Goal: Information Seeking & Learning: Find specific fact

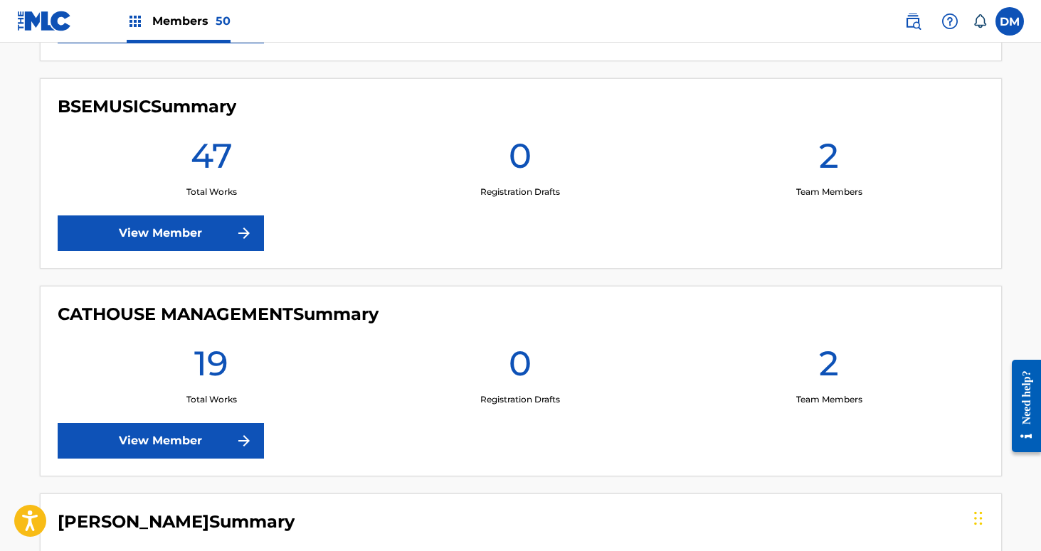
scroll to position [2245, 0]
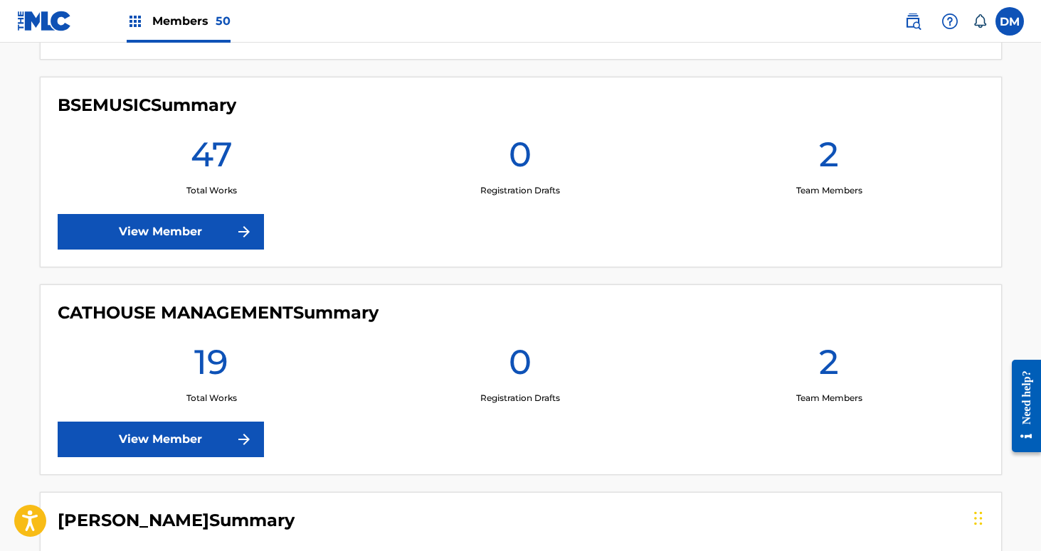
click at [1009, 11] on label at bounding box center [1009, 21] width 28 height 28
click at [1010, 21] on input "[PERSON_NAME] Mistich [EMAIL_ADDRESS][DOMAIN_NAME] Notification Preferences Pro…" at bounding box center [1010, 21] width 0 height 0
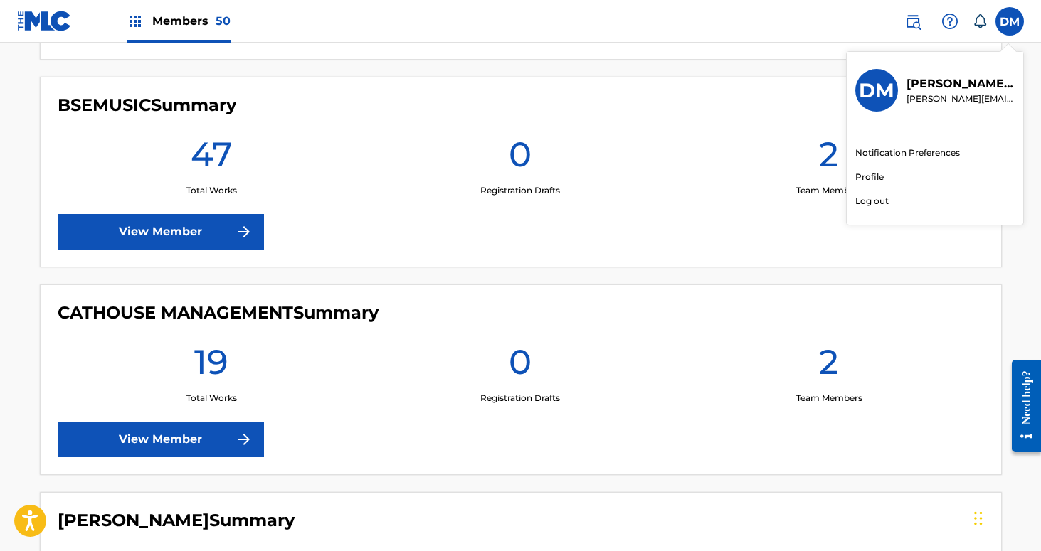
click at [941, 92] on p "[PERSON_NAME][EMAIL_ADDRESS][DOMAIN_NAME]" at bounding box center [960, 98] width 108 height 13
click at [1010, 21] on input "[PERSON_NAME] Mistich [EMAIL_ADDRESS][DOMAIN_NAME] Notification Preferences Pro…" at bounding box center [1010, 21] width 0 height 0
click at [176, 31] on div "Members 50" at bounding box center [179, 21] width 104 height 42
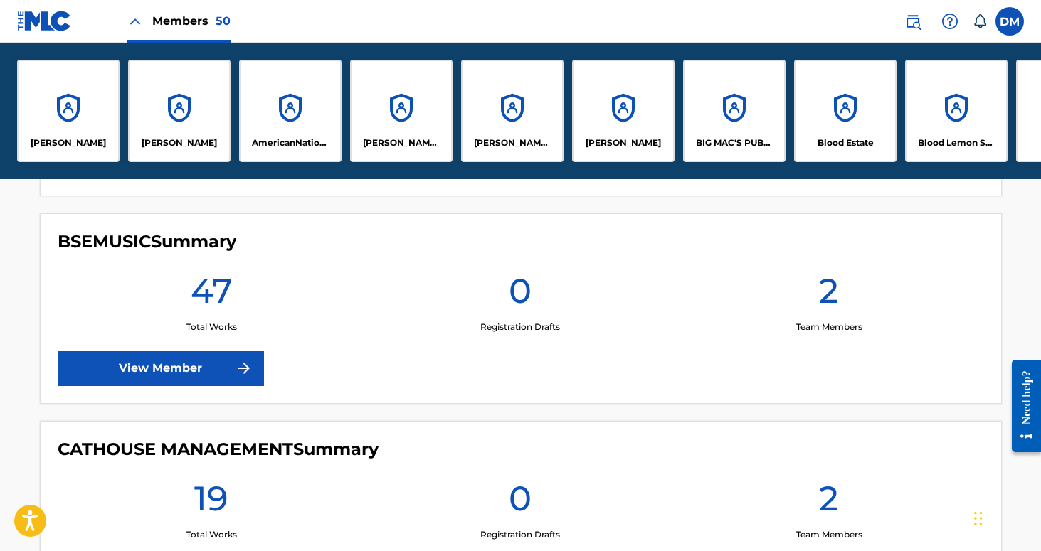
scroll to position [2382, 0]
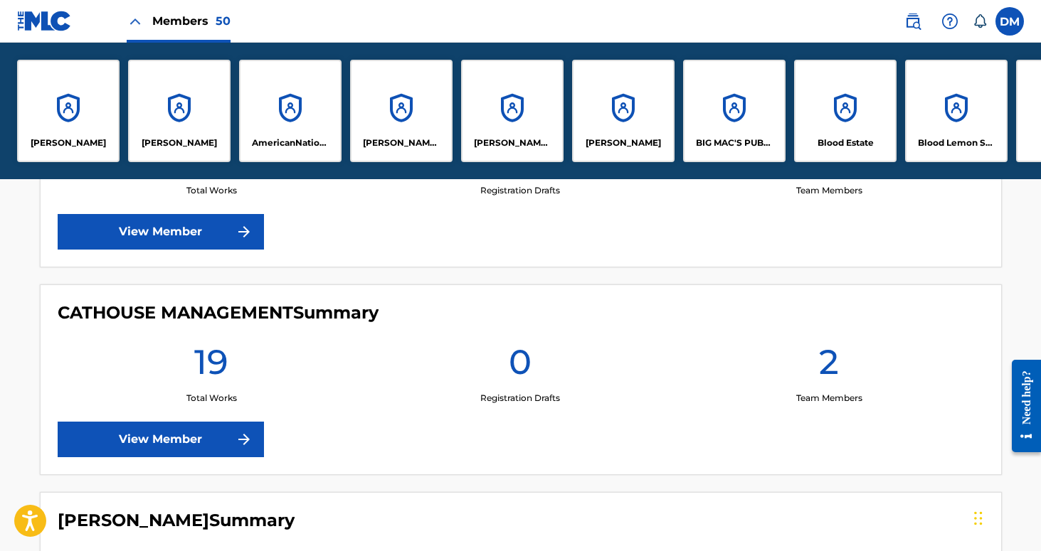
click at [84, 108] on div "[PERSON_NAME]" at bounding box center [68, 111] width 102 height 102
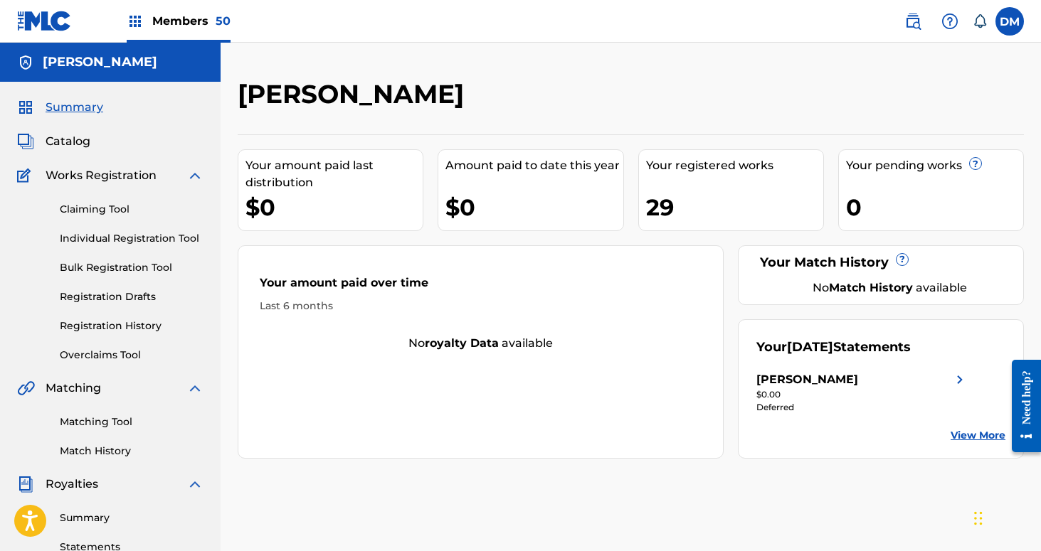
click at [118, 452] on link "Match History" at bounding box center [132, 451] width 144 height 15
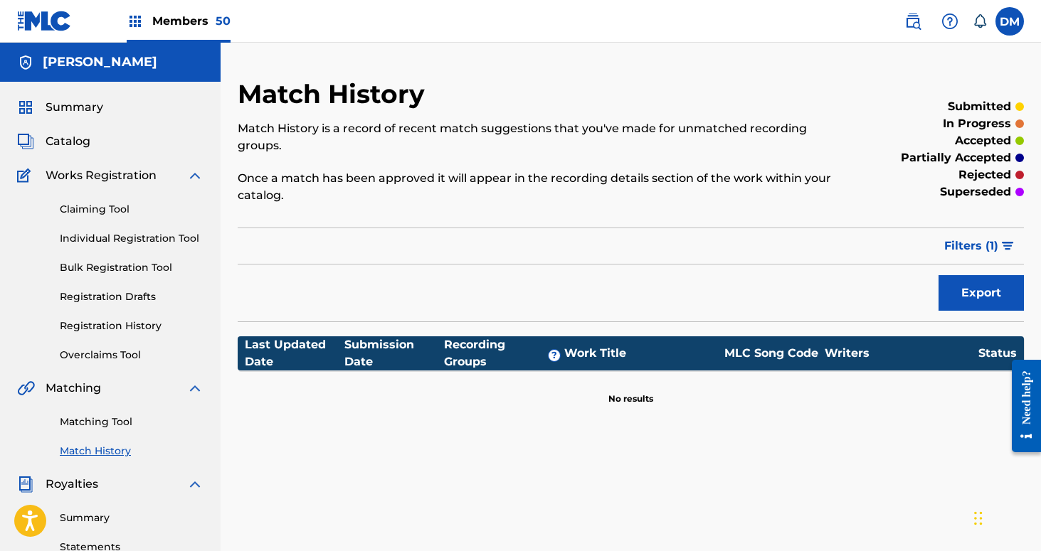
click at [110, 423] on link "Matching Tool" at bounding box center [132, 422] width 144 height 15
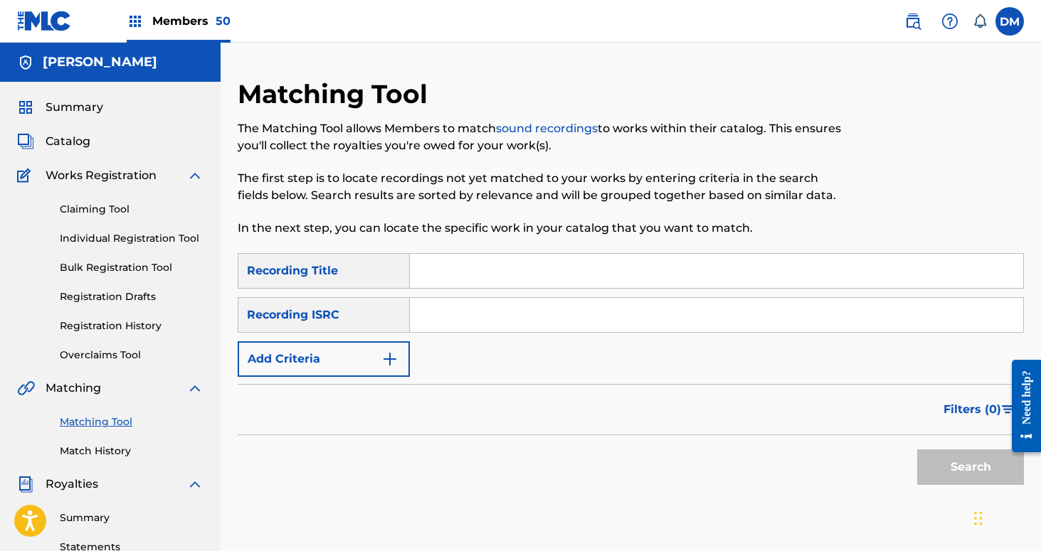
click at [383, 347] on button "Add Criteria" at bounding box center [324, 359] width 172 height 36
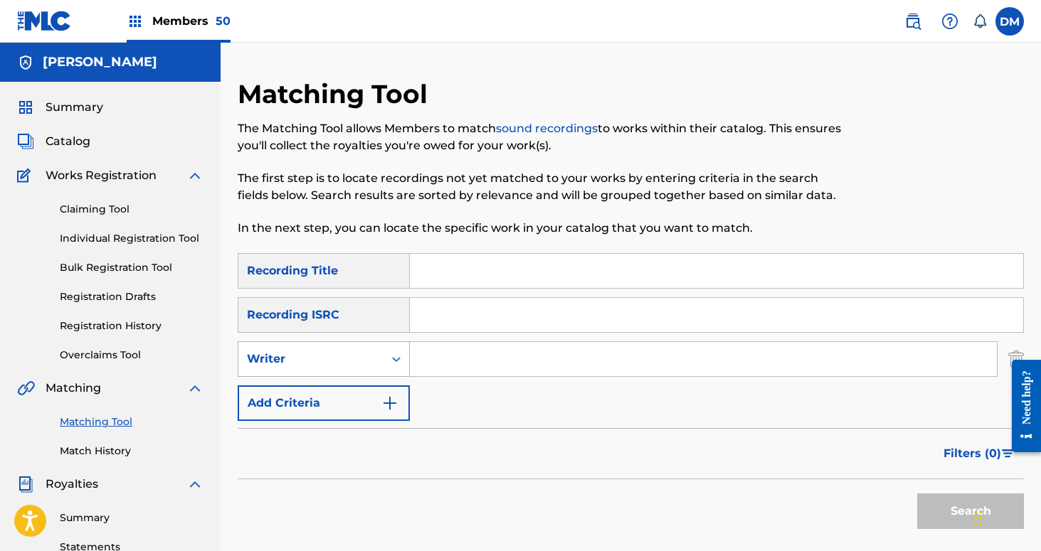
click at [378, 361] on div "Writer" at bounding box center [310, 359] width 145 height 27
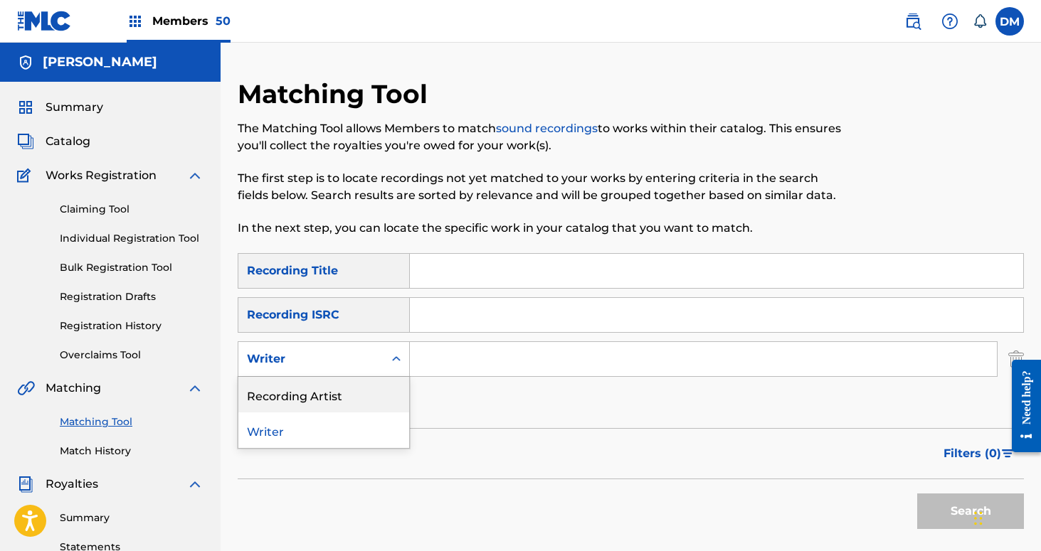
click at [356, 393] on div "Recording Artist" at bounding box center [323, 395] width 171 height 36
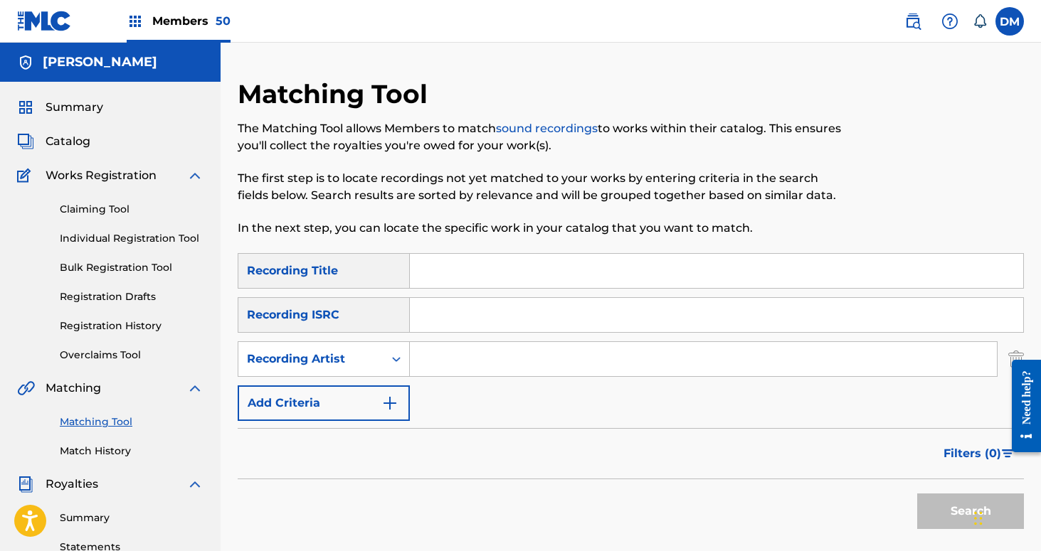
click at [445, 356] on input "Search Form" at bounding box center [703, 359] width 587 height 34
type input "the symposium"
click at [943, 506] on button "Search" at bounding box center [970, 512] width 107 height 36
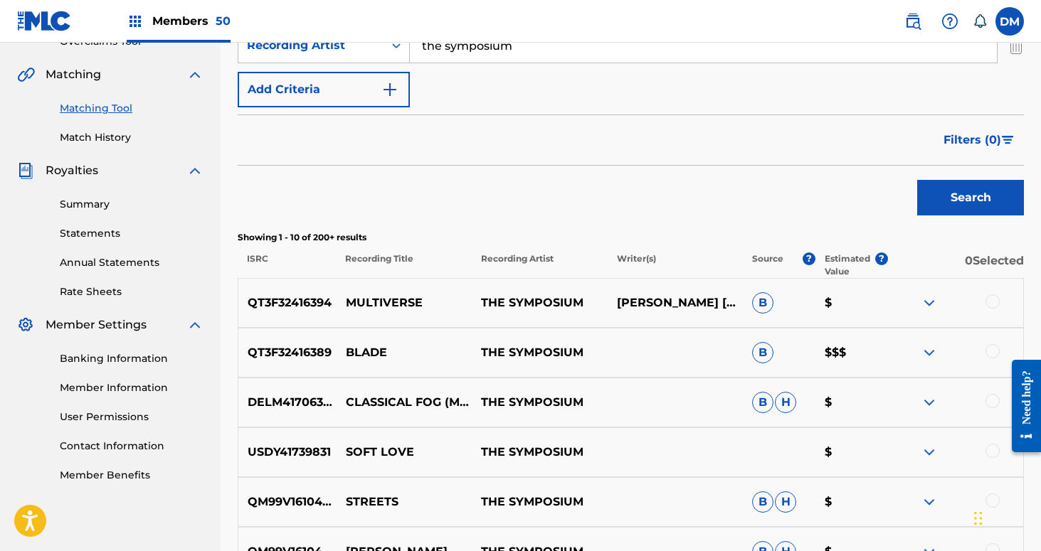
scroll to position [263, 0]
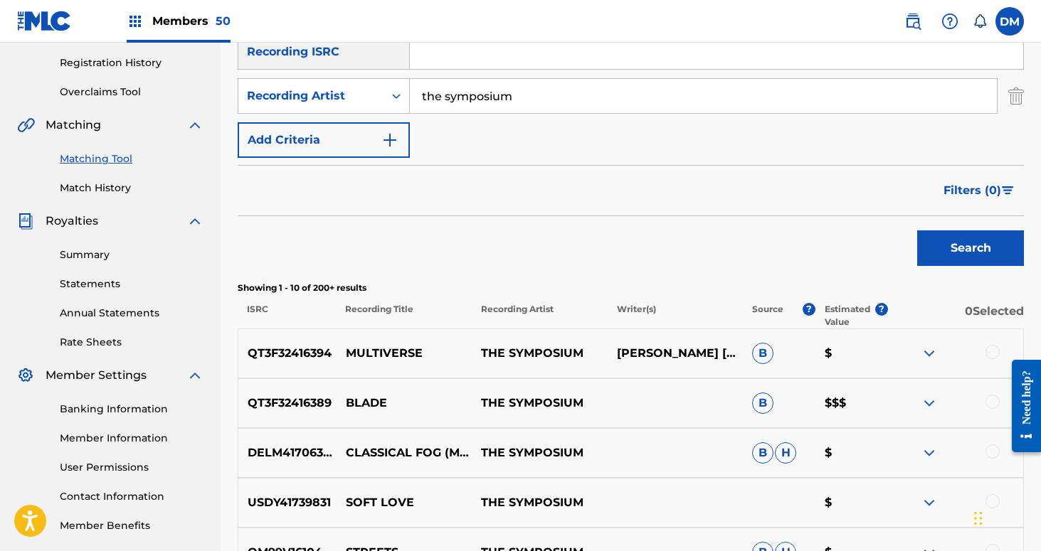
click at [985, 184] on span "Filters ( 0 )" at bounding box center [972, 190] width 58 height 17
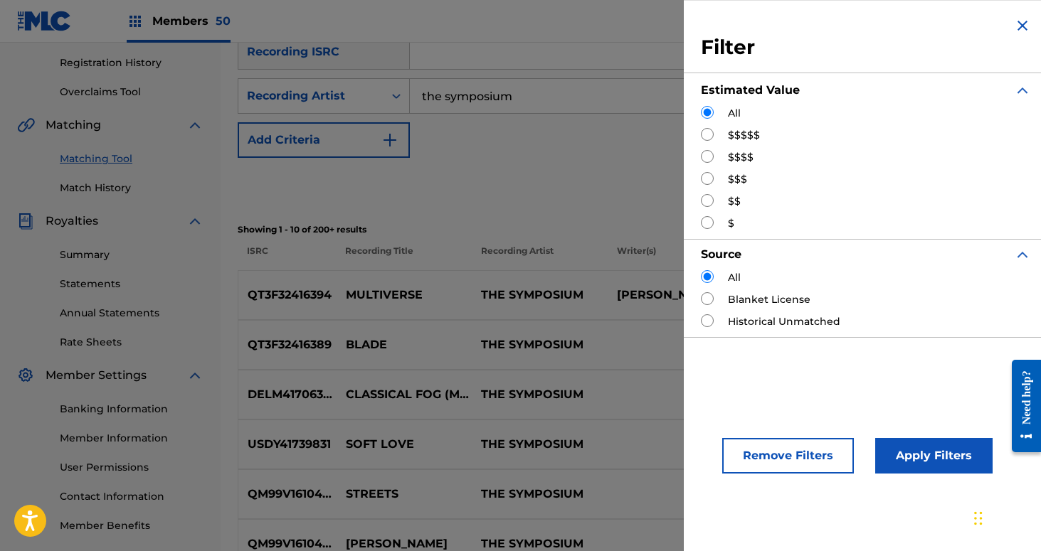
click at [729, 138] on label "$$$$$" at bounding box center [744, 135] width 32 height 15
click at [706, 138] on input "Search Form" at bounding box center [707, 134] width 13 height 13
radio input "true"
click at [904, 461] on button "Apply Filters" at bounding box center [933, 456] width 117 height 36
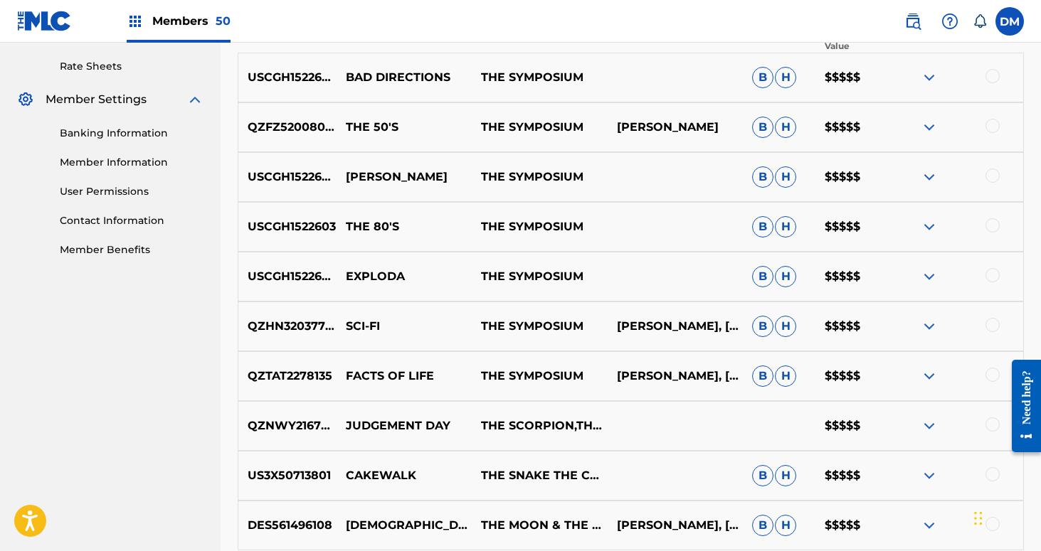
scroll to position [520, 0]
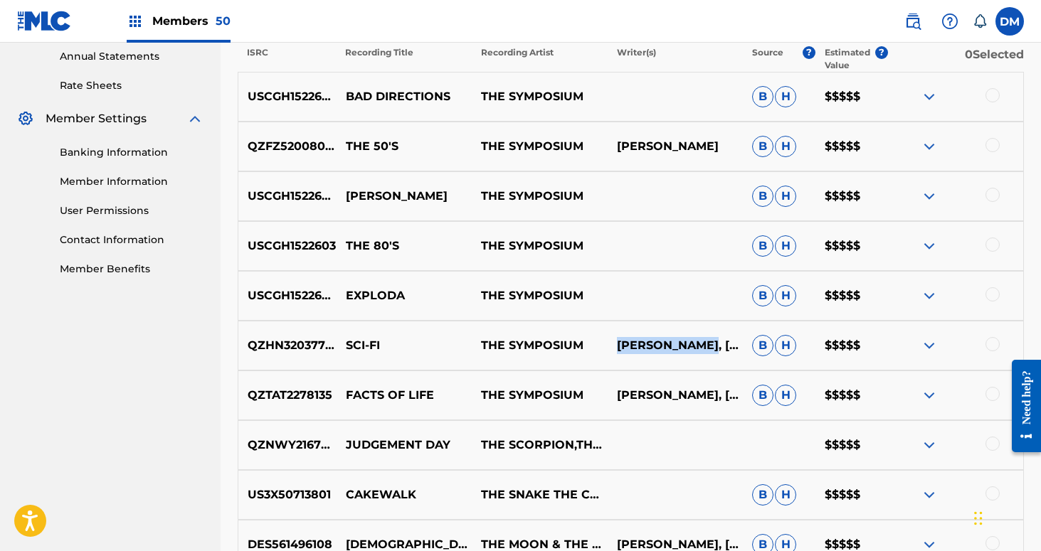
drag, startPoint x: 714, startPoint y: 328, endPoint x: 617, endPoint y: 332, distance: 96.8
click at [617, 337] on p "[PERSON_NAME], [PERSON_NAME], [PERSON_NAME]" at bounding box center [674, 345] width 135 height 17
copy p "[PERSON_NAME]"
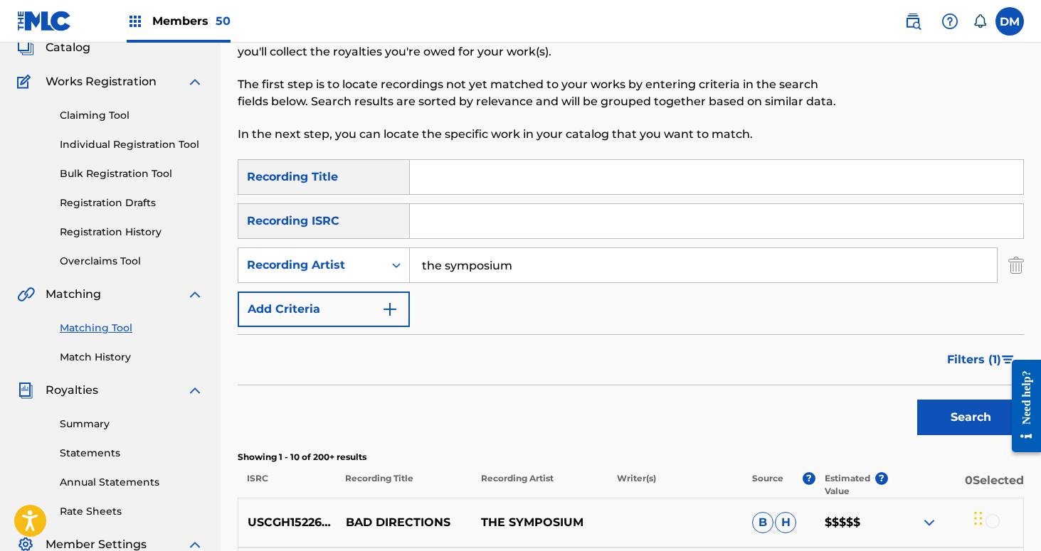
scroll to position [36, 0]
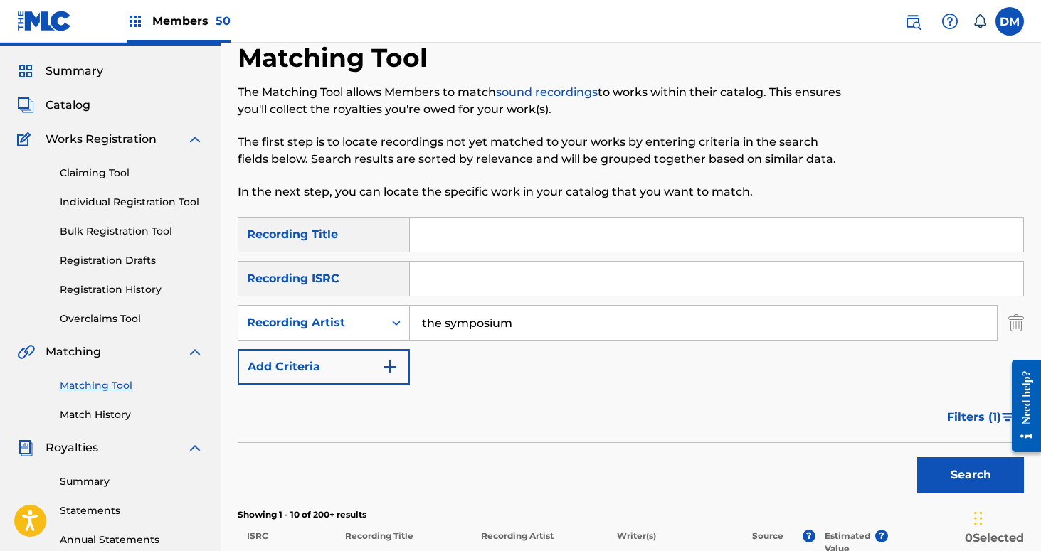
click at [911, 28] on img at bounding box center [912, 21] width 17 height 17
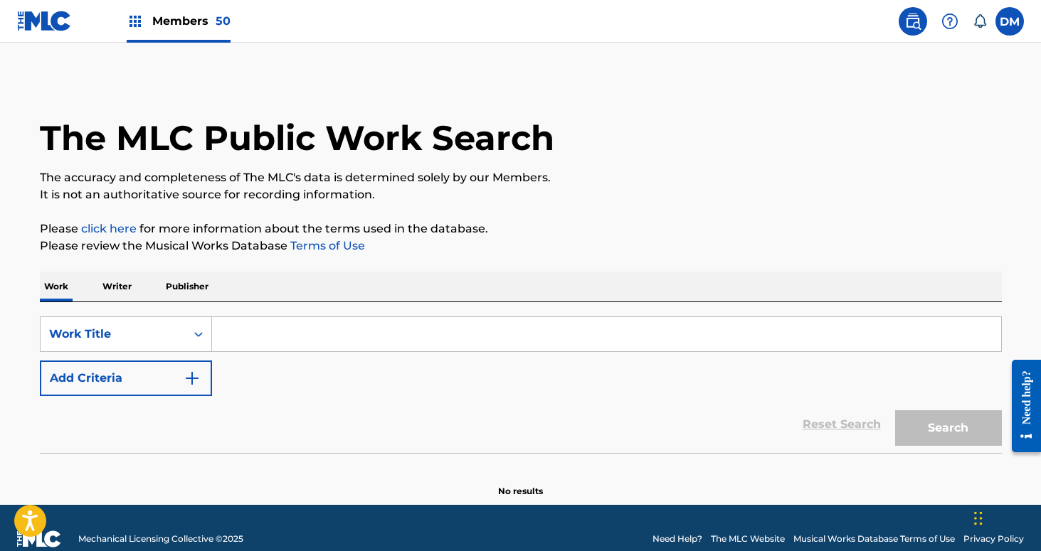
click at [120, 285] on p "Writer" at bounding box center [117, 287] width 38 height 30
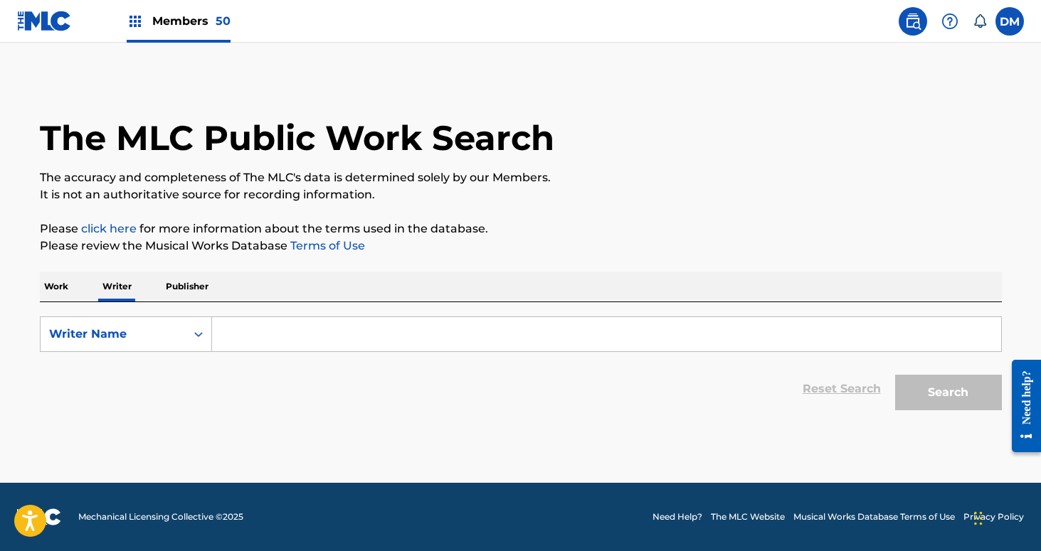
click at [252, 346] on input "Search Form" at bounding box center [606, 334] width 789 height 34
paste input "[PERSON_NAME]"
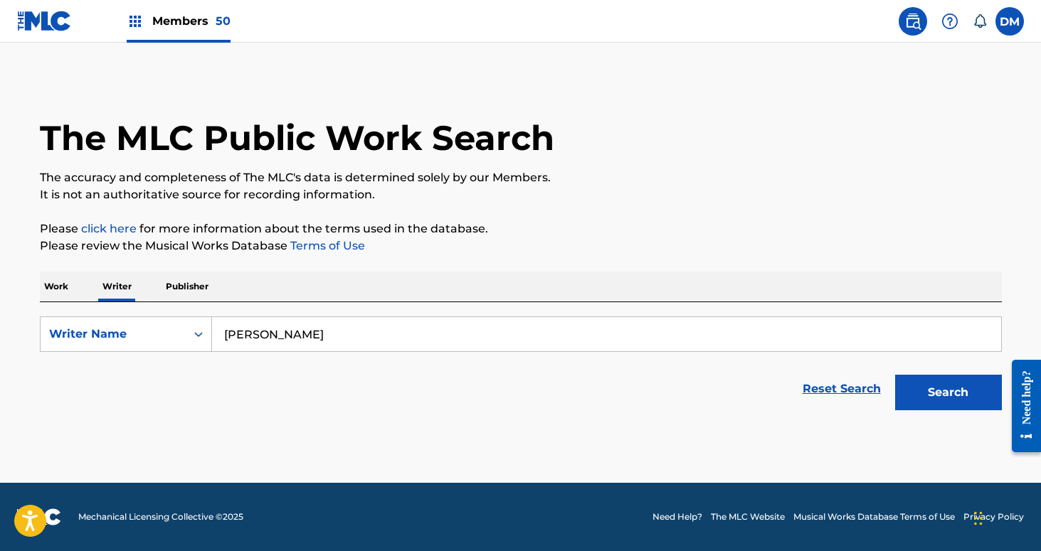
type input "[PERSON_NAME]"
click at [895, 375] on button "Search" at bounding box center [948, 393] width 107 height 36
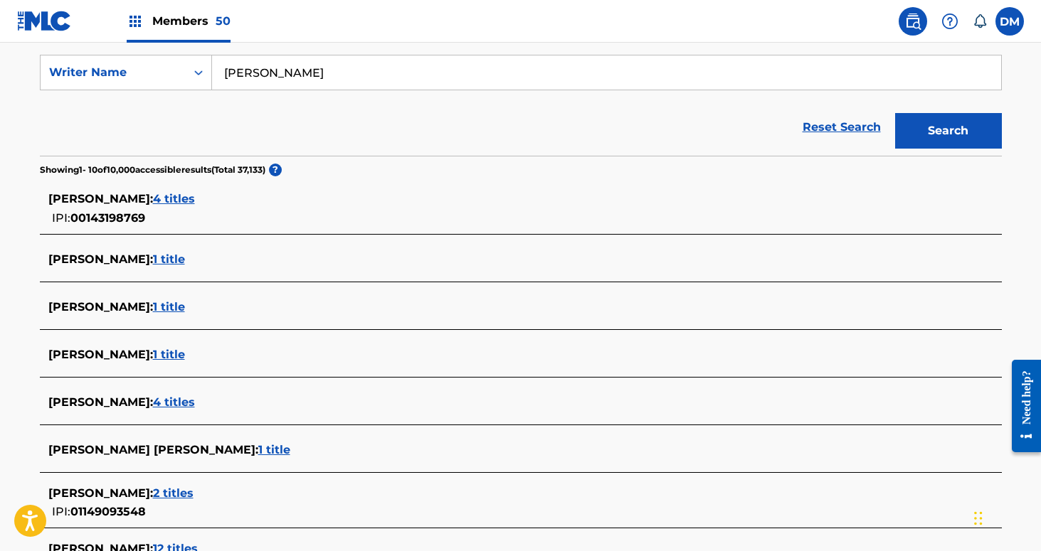
scroll to position [266, 0]
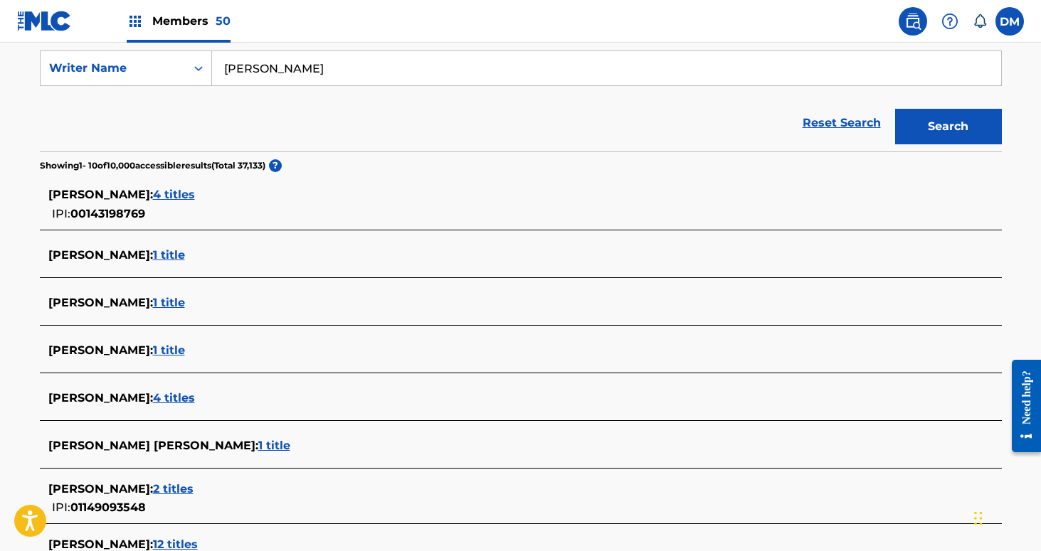
click at [153, 356] on span "1 title" at bounding box center [169, 351] width 32 height 14
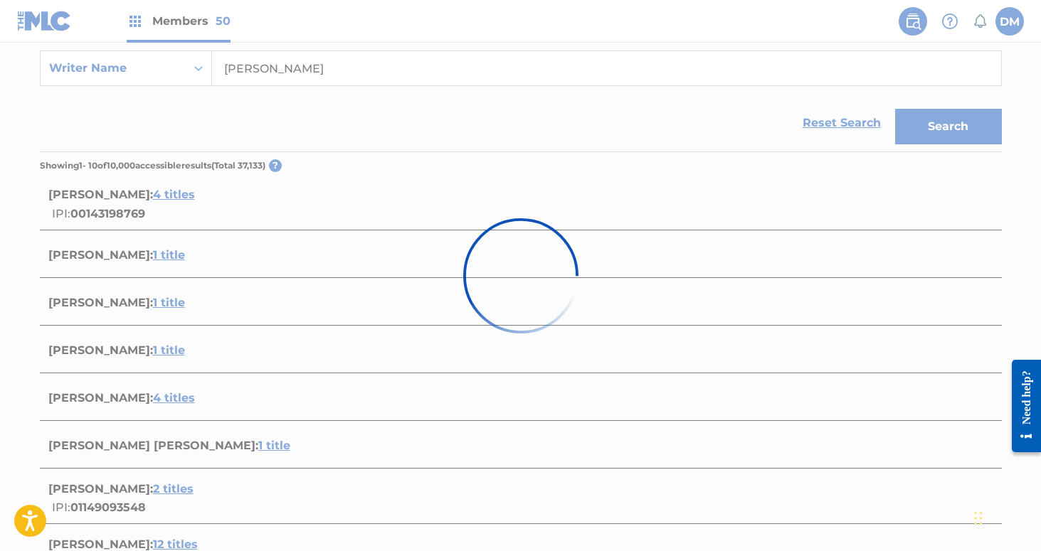
scroll to position [179, 0]
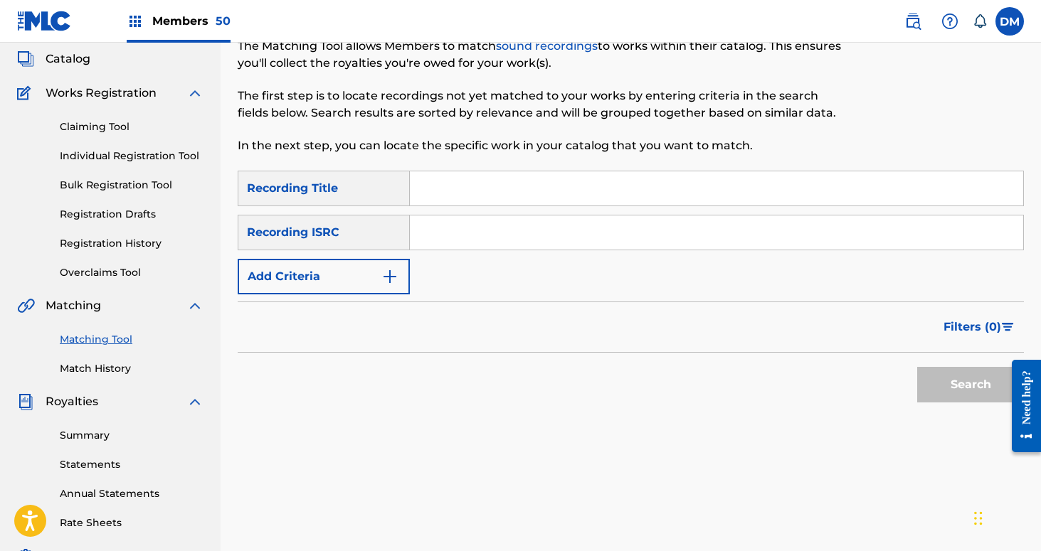
scroll to position [63, 0]
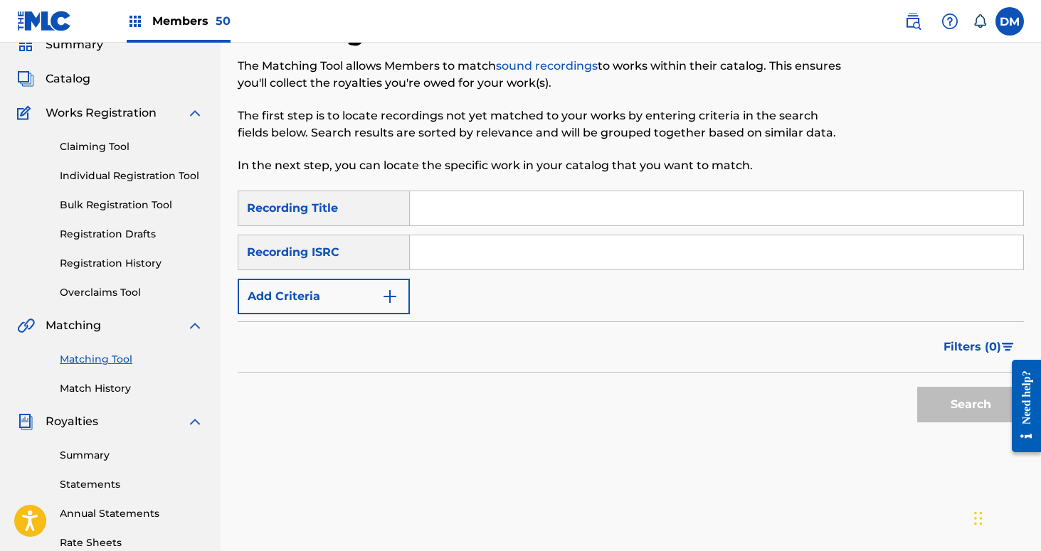
click at [909, 15] on img at bounding box center [912, 21] width 17 height 17
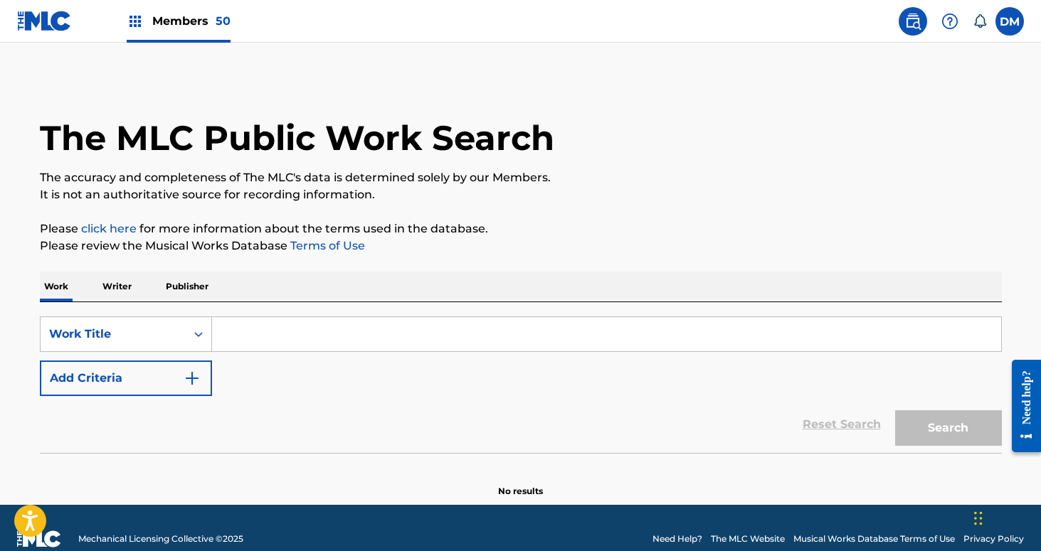
click at [107, 283] on p "Writer" at bounding box center [117, 287] width 38 height 30
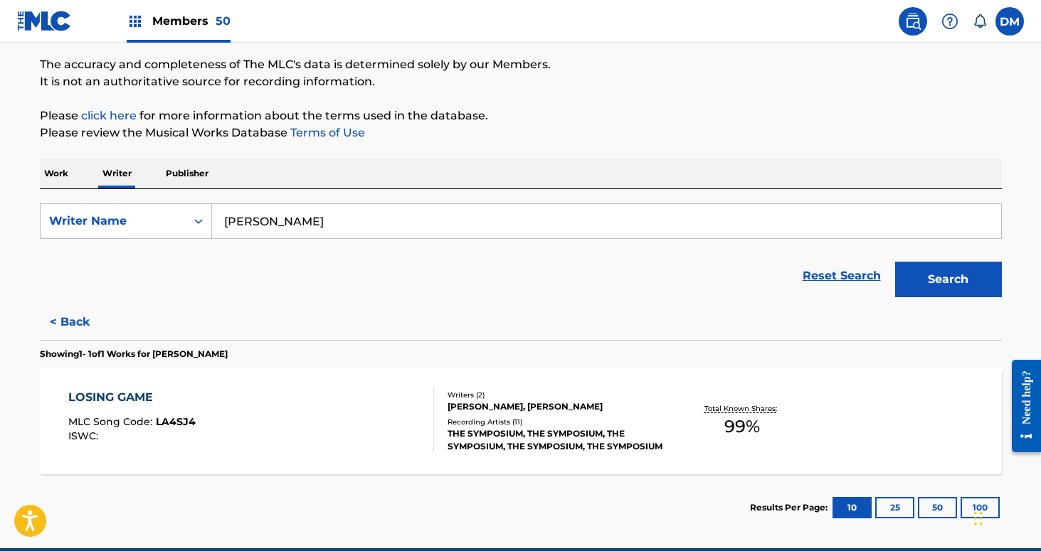
scroll to position [179, 0]
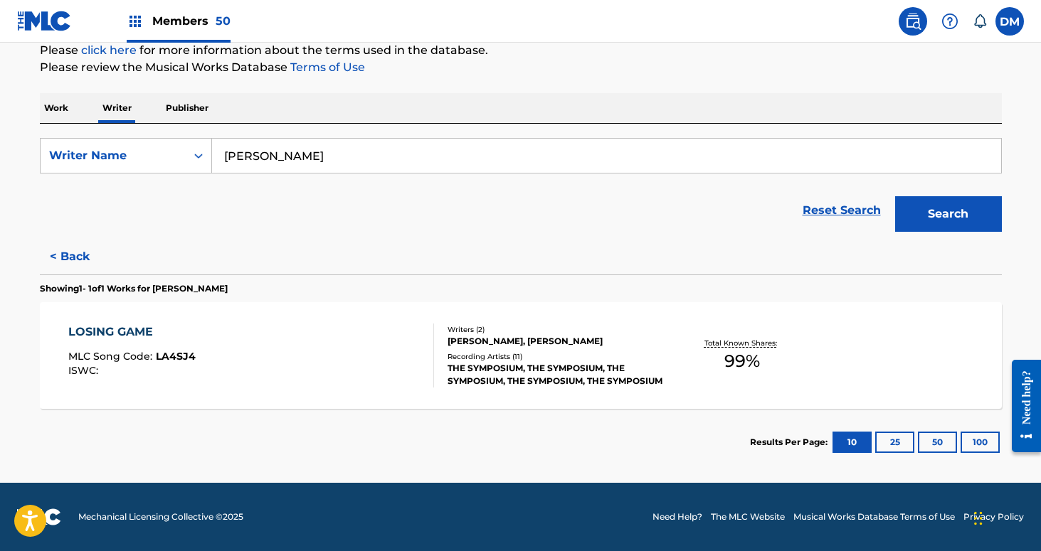
click at [279, 157] on input "[PERSON_NAME]" at bounding box center [606, 156] width 789 height 34
type input "[PERSON_NAME]"
click at [895, 196] on button "Search" at bounding box center [948, 214] width 107 height 36
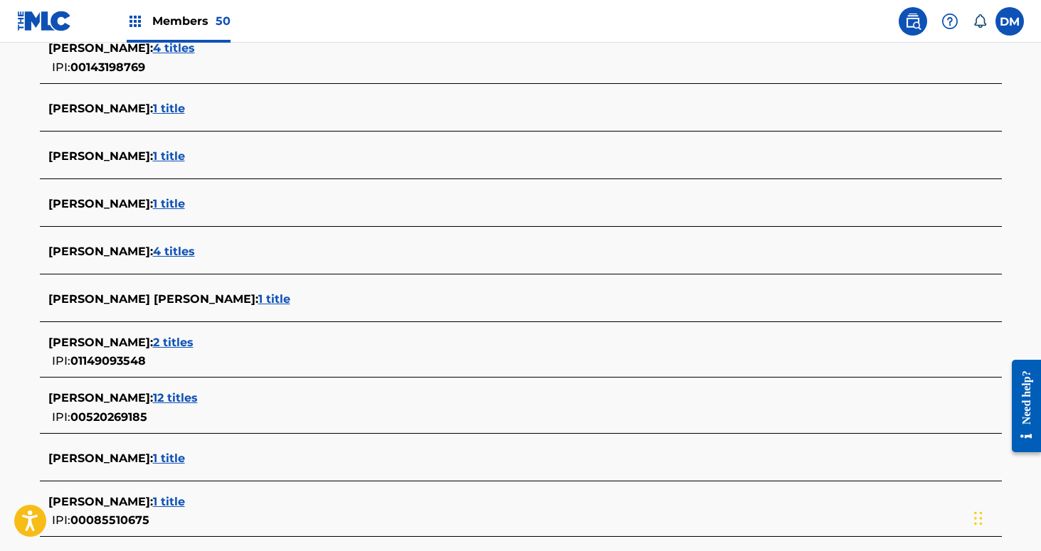
scroll to position [547, 0]
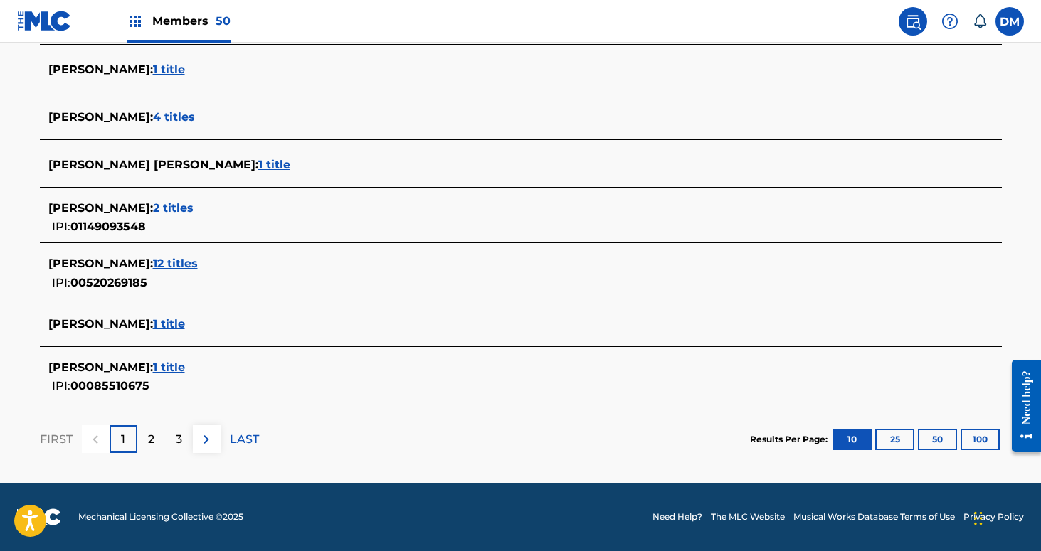
click at [895, 447] on button "25" at bounding box center [894, 439] width 39 height 21
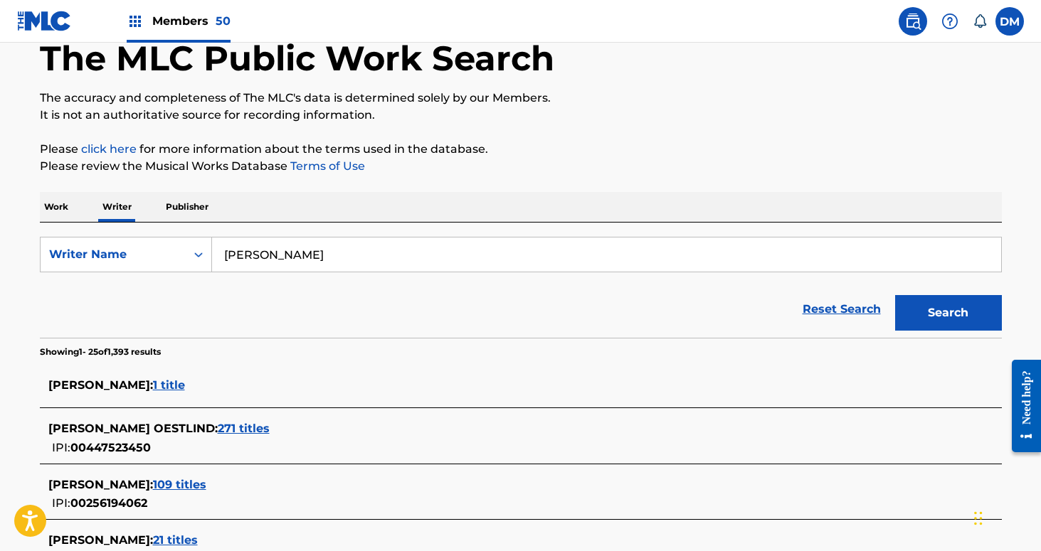
scroll to position [0, 0]
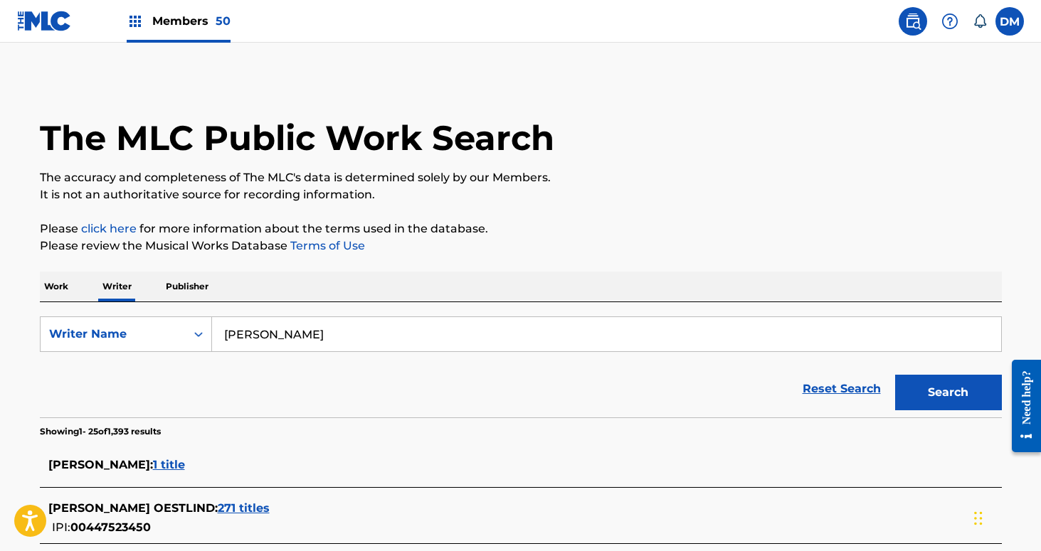
click at [166, 18] on span "Members 50" at bounding box center [191, 21] width 78 height 16
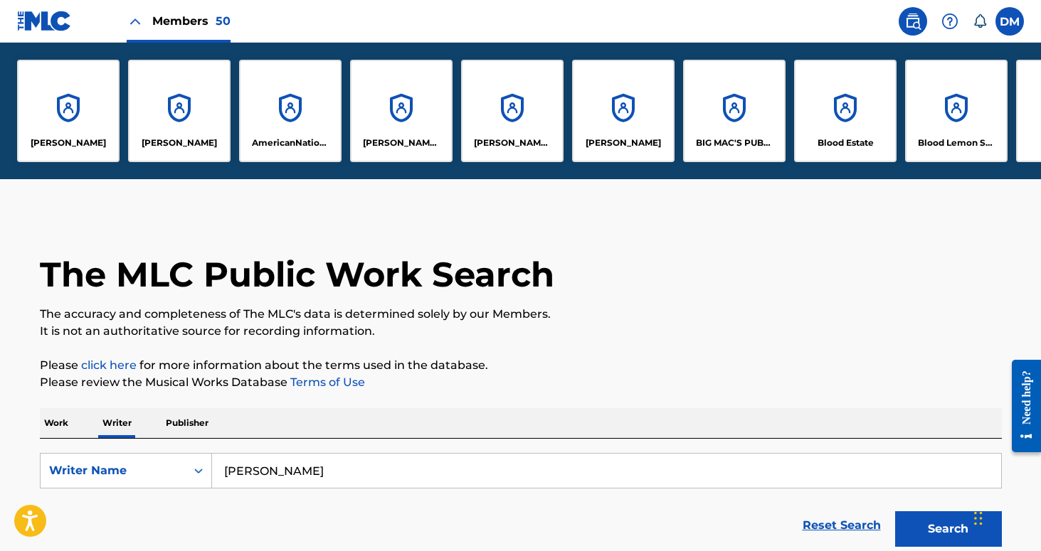
click at [84, 102] on div "[PERSON_NAME]" at bounding box center [68, 111] width 102 height 102
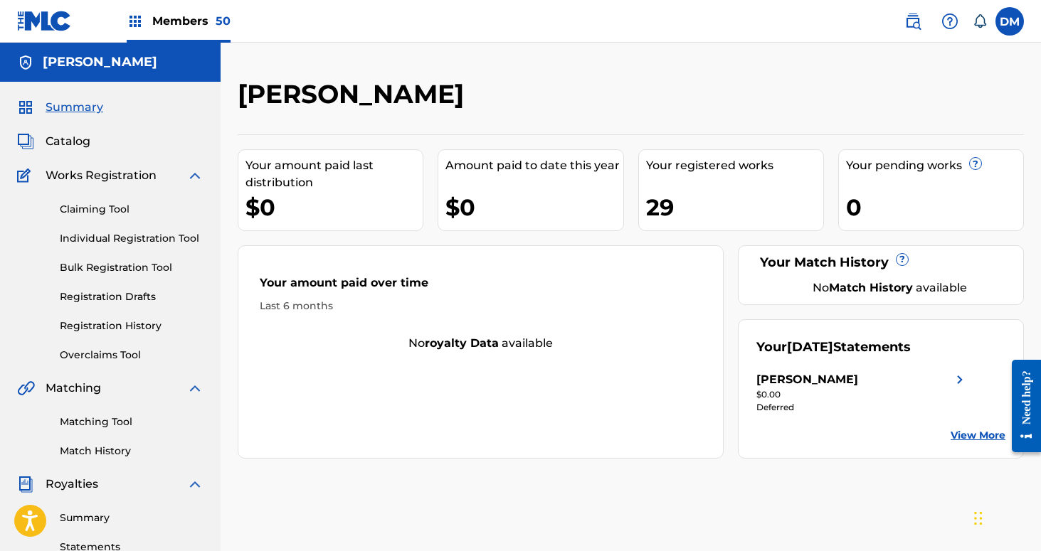
click at [90, 423] on link "Matching Tool" at bounding box center [132, 422] width 144 height 15
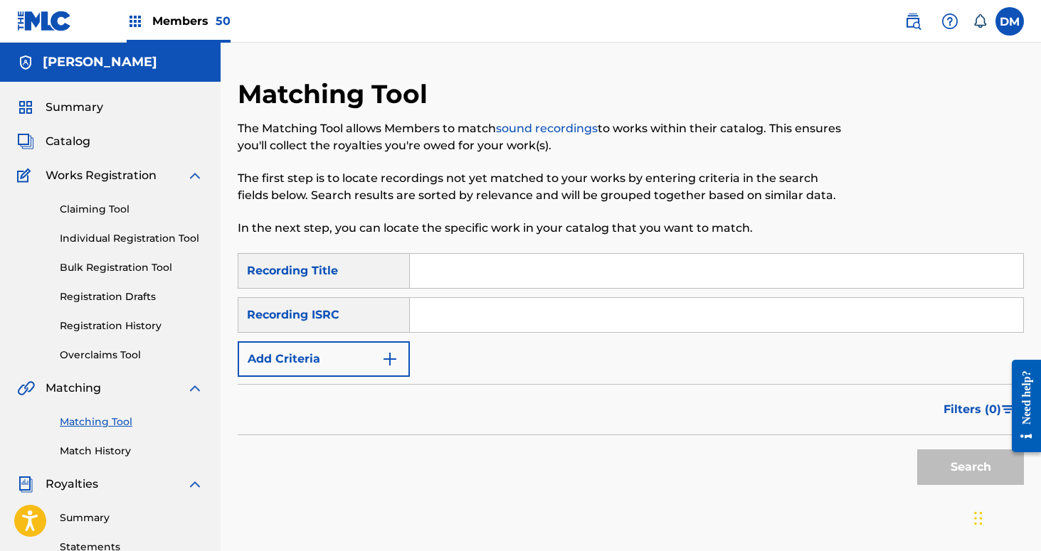
click at [401, 283] on div "Recording Title" at bounding box center [324, 271] width 172 height 36
click at [436, 277] on input "Search Form" at bounding box center [716, 271] width 613 height 34
type input "poison"
click at [376, 344] on button "Add Criteria" at bounding box center [324, 359] width 172 height 36
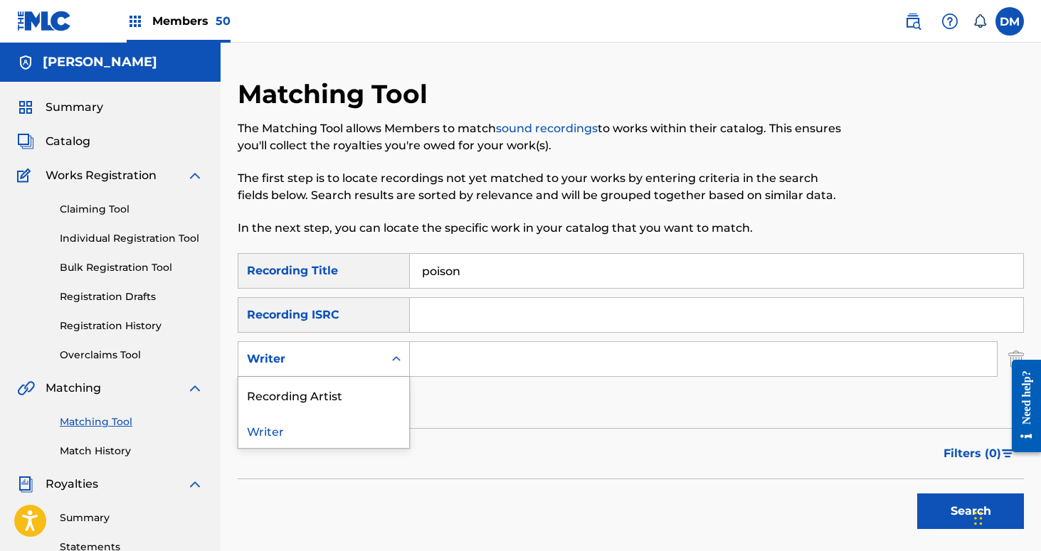
click at [389, 343] on div "Search Form" at bounding box center [396, 359] width 26 height 34
click at [383, 380] on div "Recording Artist" at bounding box center [323, 395] width 171 height 36
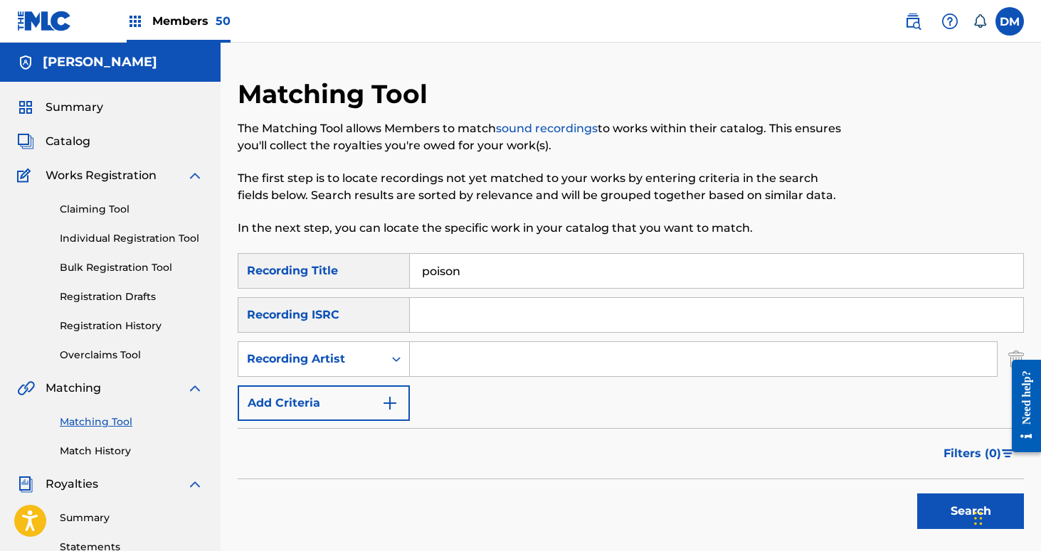
click at [454, 354] on input "Search Form" at bounding box center [703, 359] width 587 height 34
type input "symposium"
click at [917, 494] on button "Search" at bounding box center [970, 512] width 107 height 36
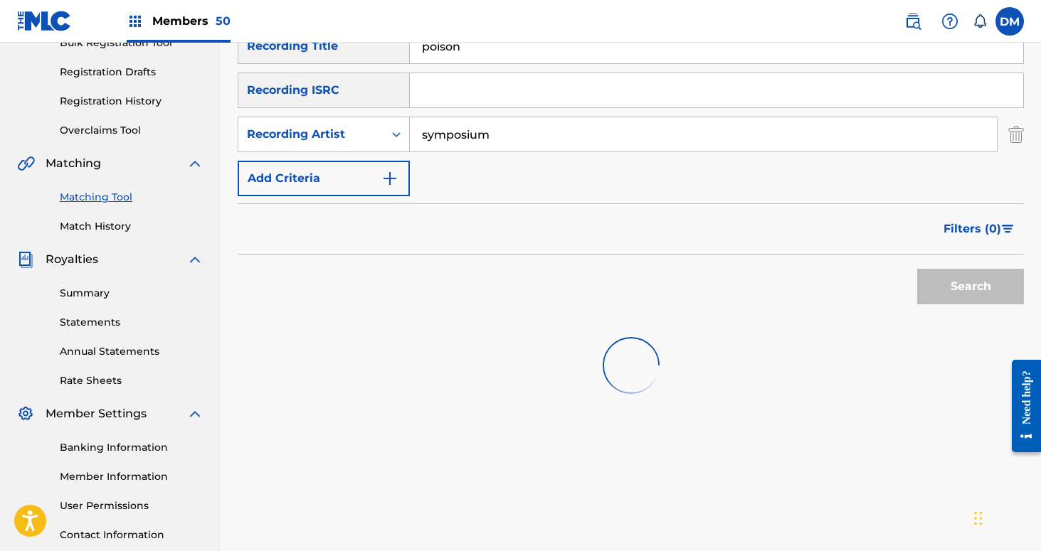
scroll to position [228, 0]
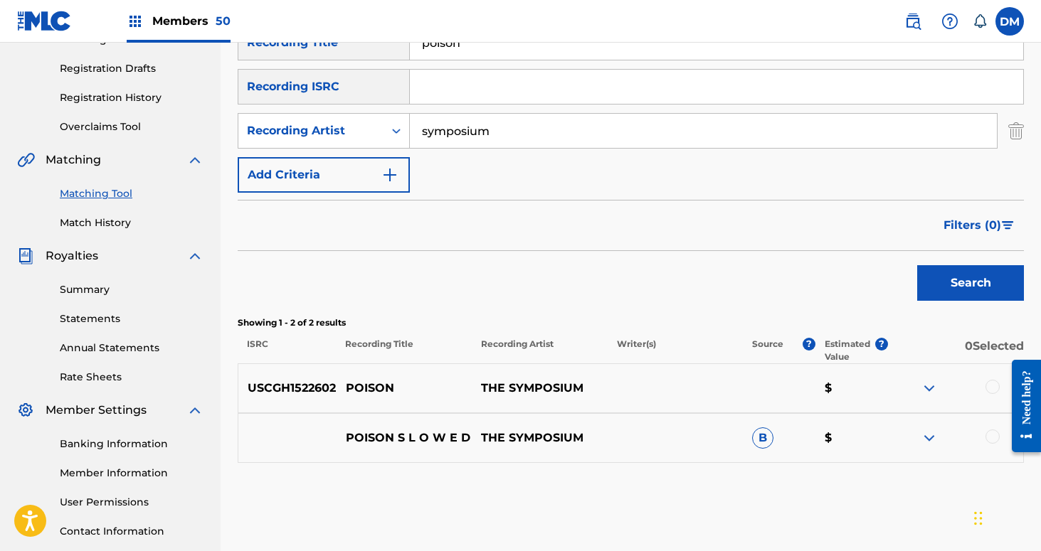
click at [990, 223] on span "Filters ( 0 )" at bounding box center [972, 225] width 58 height 17
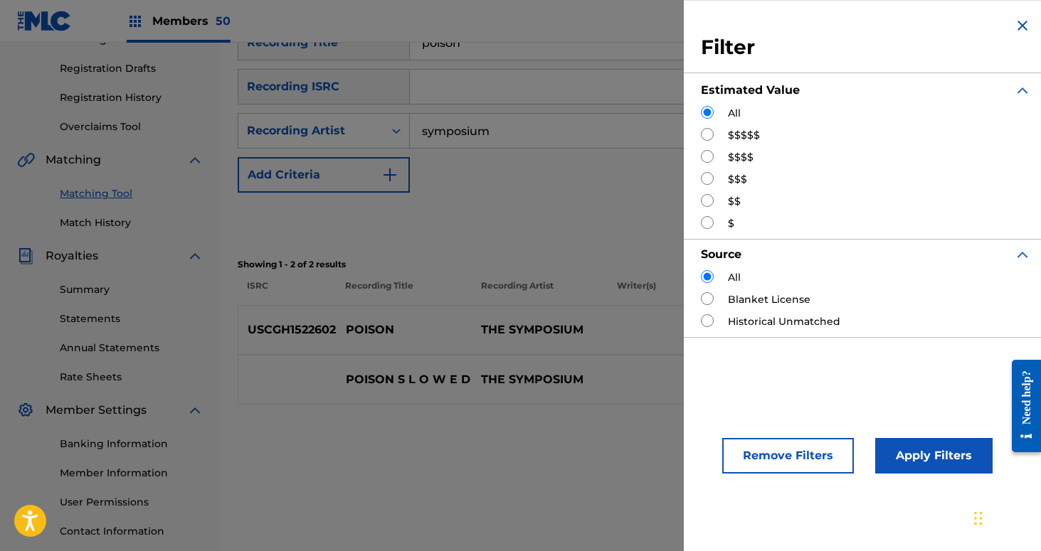
click at [618, 226] on div "Search" at bounding box center [631, 221] width 786 height 57
click at [295, 312] on div "USCGH1522602 POISON THE SYMPOSIUM $" at bounding box center [631, 330] width 786 height 50
click at [1014, 28] on img "Search Form" at bounding box center [1022, 25] width 17 height 17
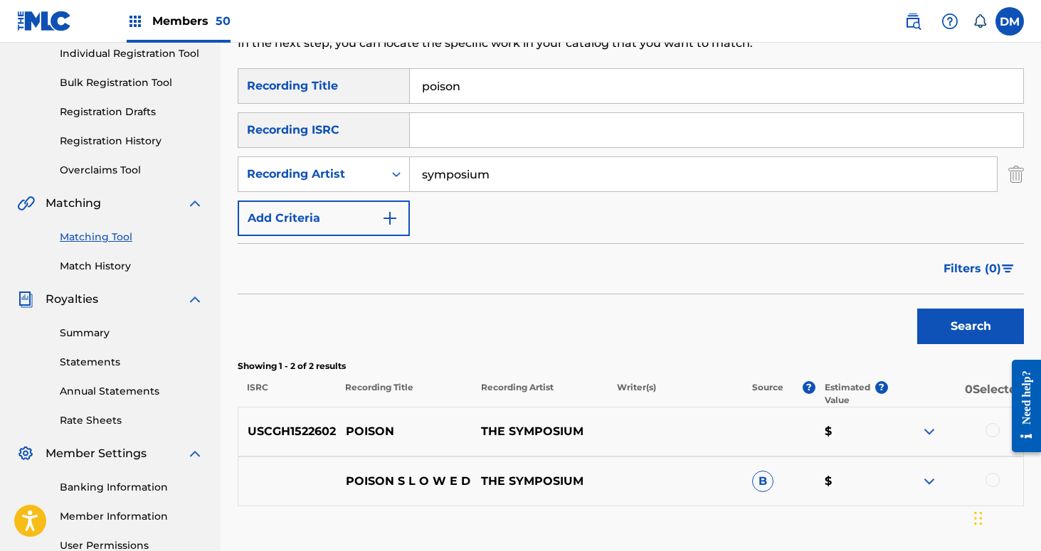
scroll to position [164, 0]
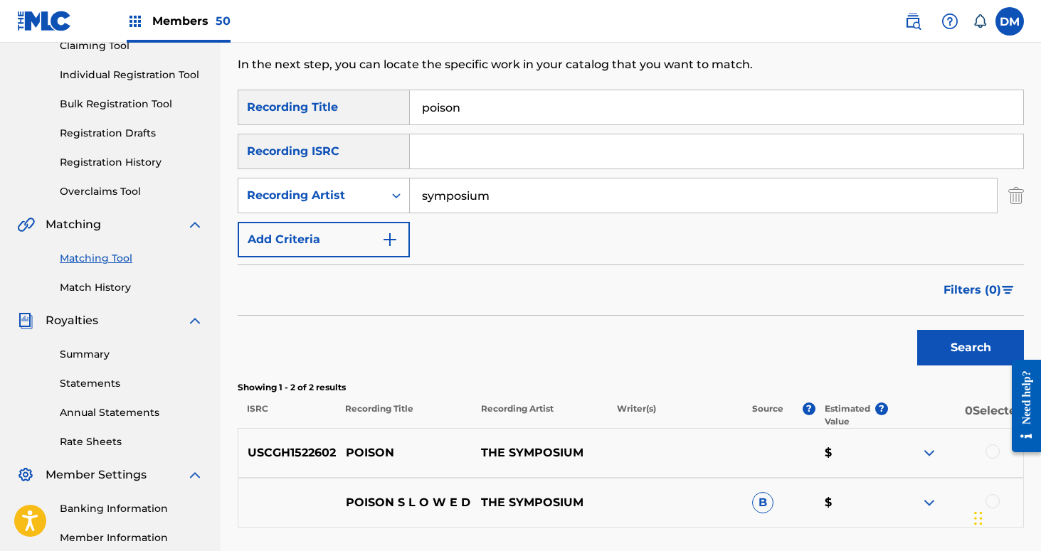
click at [451, 112] on input "poison" at bounding box center [716, 107] width 613 height 34
click at [917, 330] on button "Search" at bounding box center [970, 348] width 107 height 36
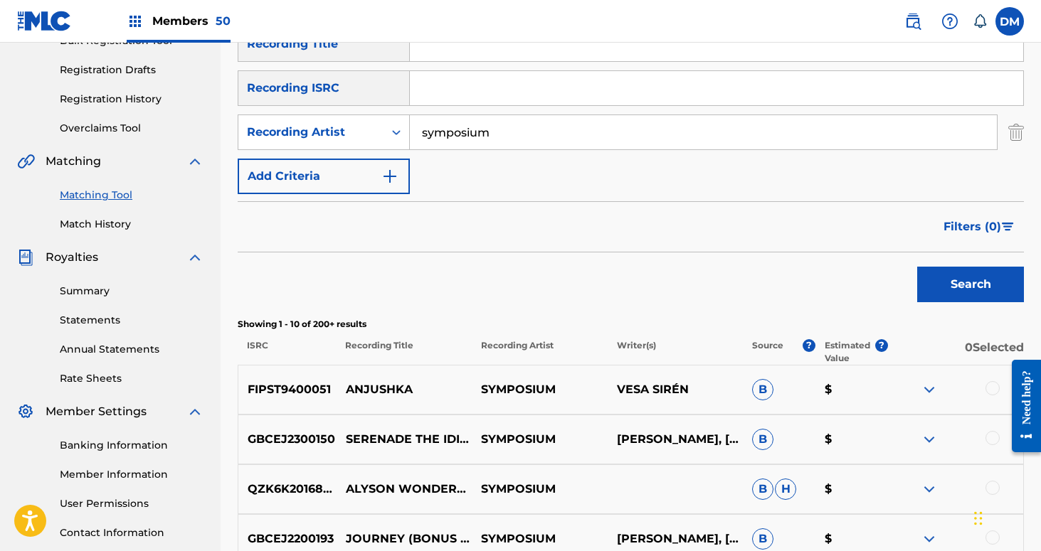
scroll to position [231, 0]
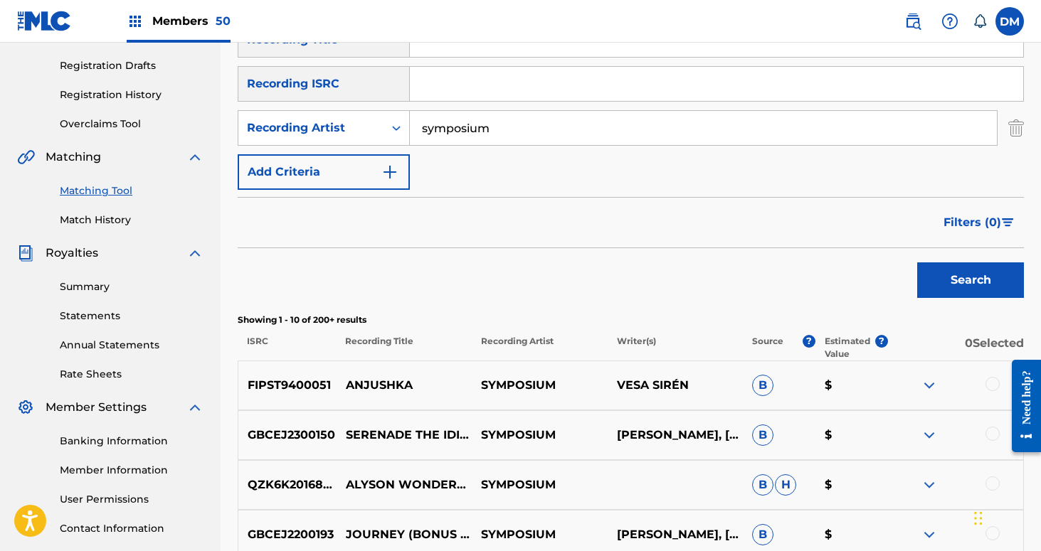
click at [968, 214] on span "Filters ( 0 )" at bounding box center [972, 222] width 58 height 17
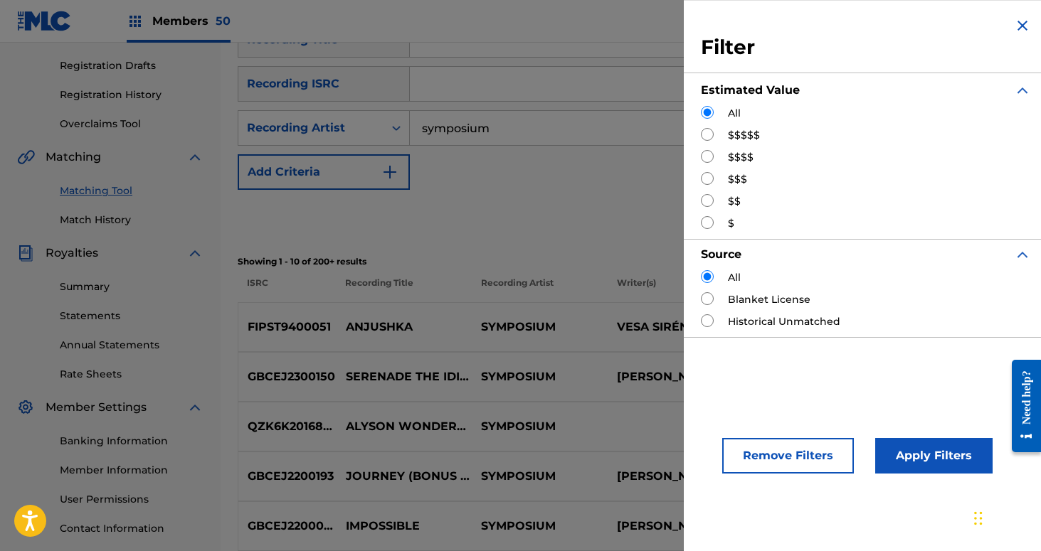
click at [737, 137] on label "$$$$$" at bounding box center [744, 135] width 32 height 15
click at [707, 142] on div "$$$$$" at bounding box center [866, 135] width 330 height 15
click at [706, 131] on input "Search Form" at bounding box center [707, 134] width 13 height 13
radio input "true"
click at [928, 464] on button "Apply Filters" at bounding box center [933, 456] width 117 height 36
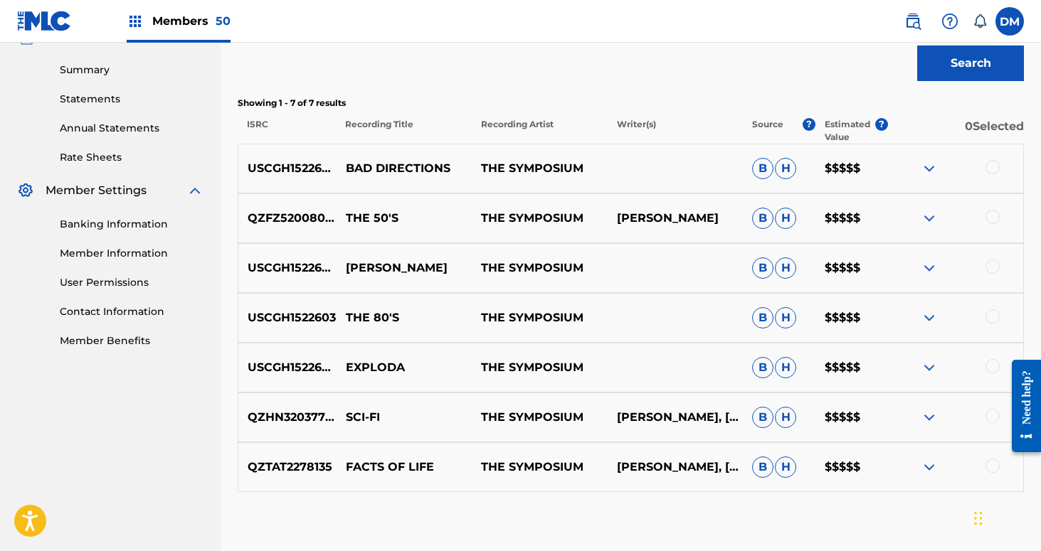
scroll to position [455, 0]
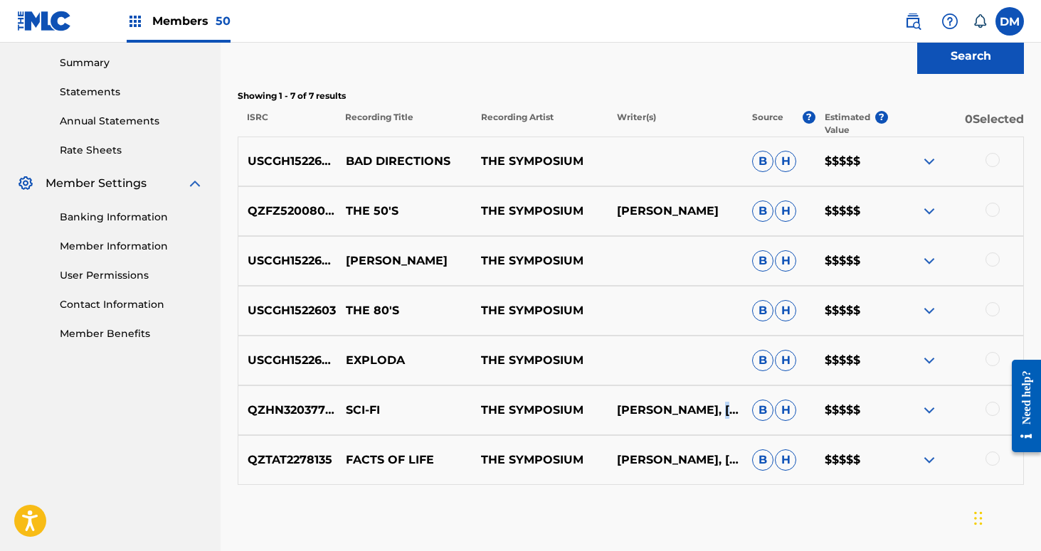
drag, startPoint x: 728, startPoint y: 412, endPoint x: 618, endPoint y: 413, distance: 109.6
click at [618, 413] on p "[PERSON_NAME], [PERSON_NAME], [PERSON_NAME]" at bounding box center [674, 410] width 135 height 17
copy p "[PERSON_NAME]"
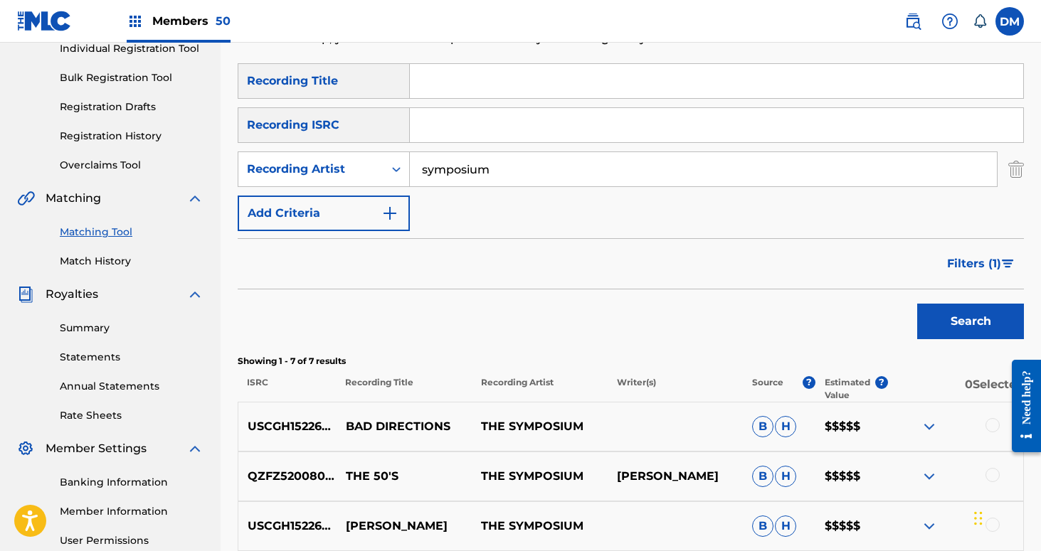
scroll to position [0, 0]
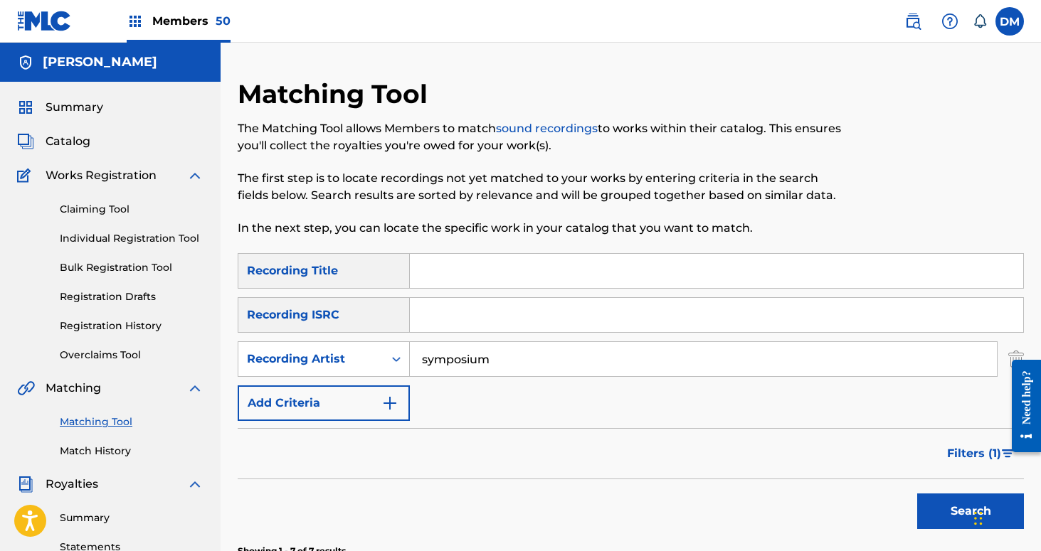
click at [904, 14] on link at bounding box center [913, 21] width 28 height 28
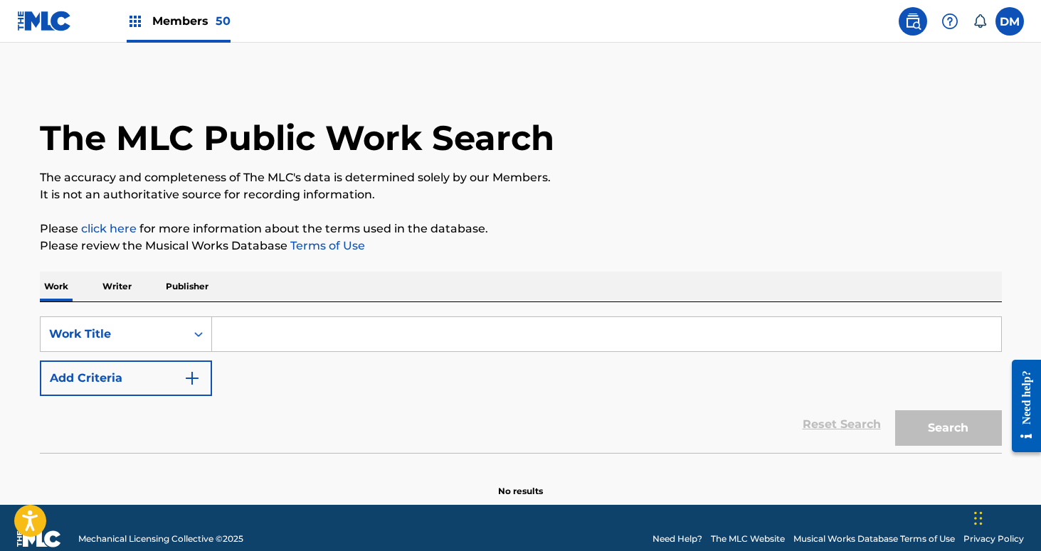
click at [129, 284] on p "Writer" at bounding box center [117, 287] width 38 height 30
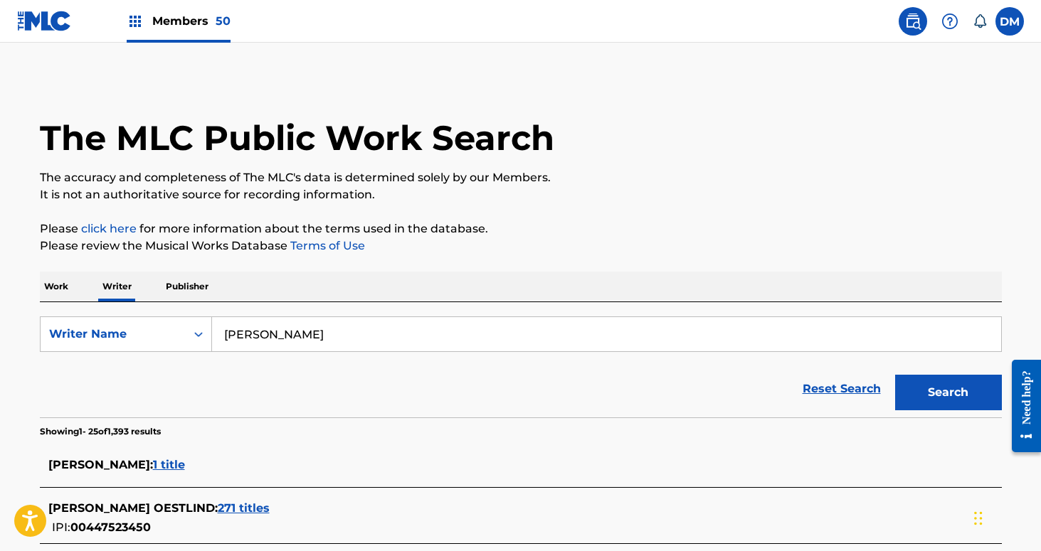
click at [256, 333] on input "[PERSON_NAME]" at bounding box center [606, 334] width 789 height 34
paste input "[PERSON_NAME]"
type input "[PERSON_NAME]"
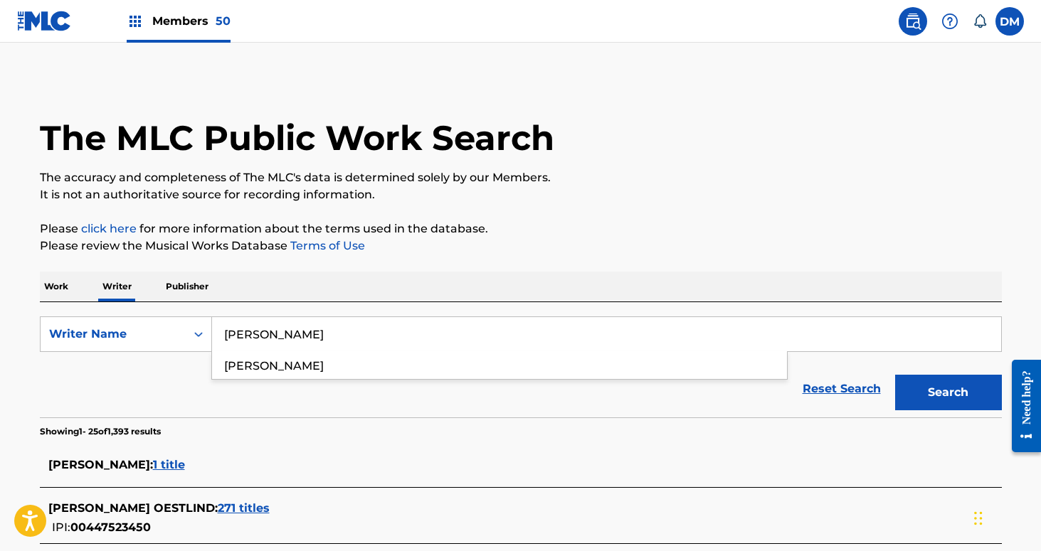
click at [895, 375] on button "Search" at bounding box center [948, 393] width 107 height 36
click at [911, 19] on img at bounding box center [912, 21] width 17 height 17
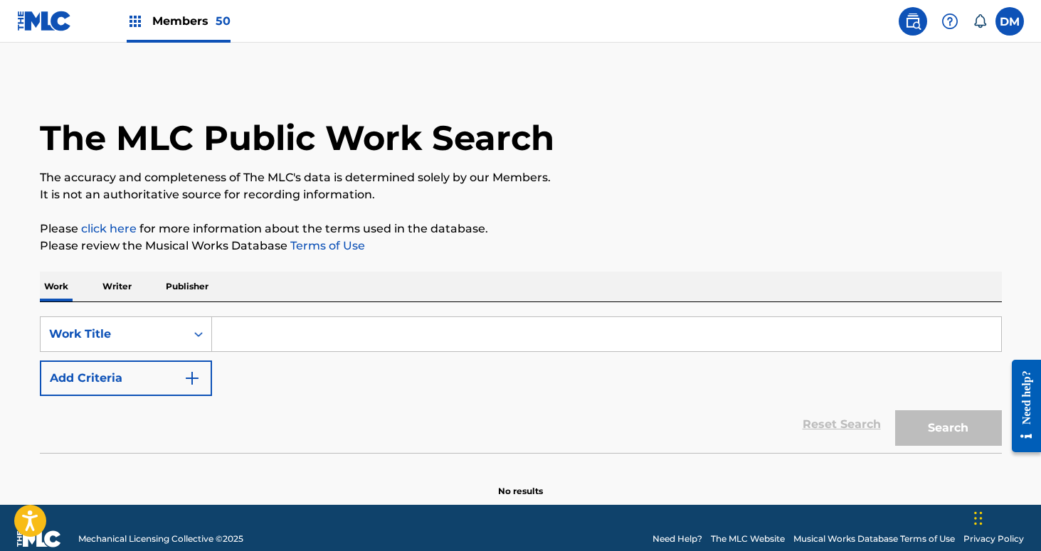
click at [313, 343] on input "Search Form" at bounding box center [606, 334] width 789 height 34
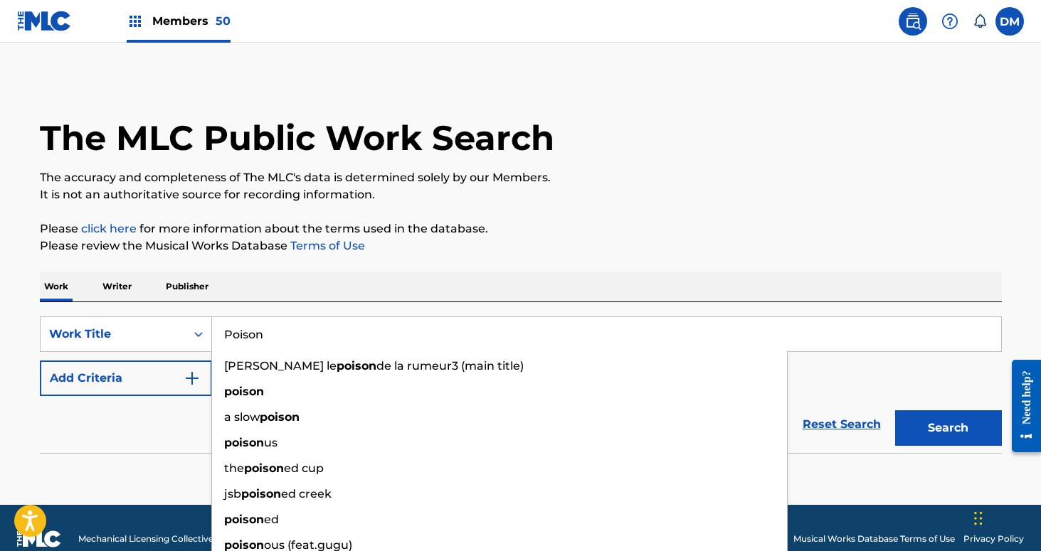
type input "Poison"
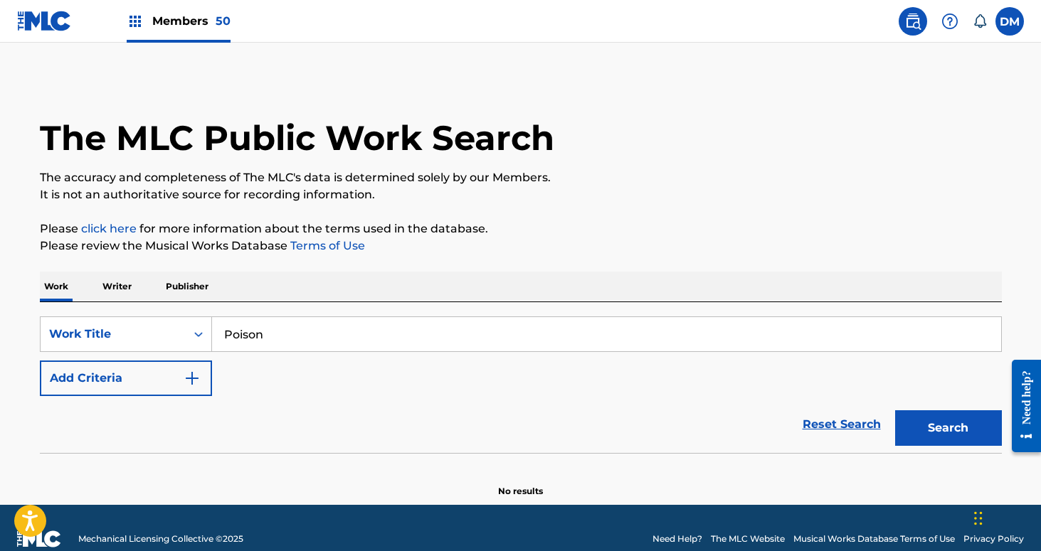
click at [402, 250] on p "Please review the Musical Works Database Terms of Use" at bounding box center [521, 246] width 962 height 17
click at [155, 383] on button "Add Criteria" at bounding box center [126, 379] width 172 height 36
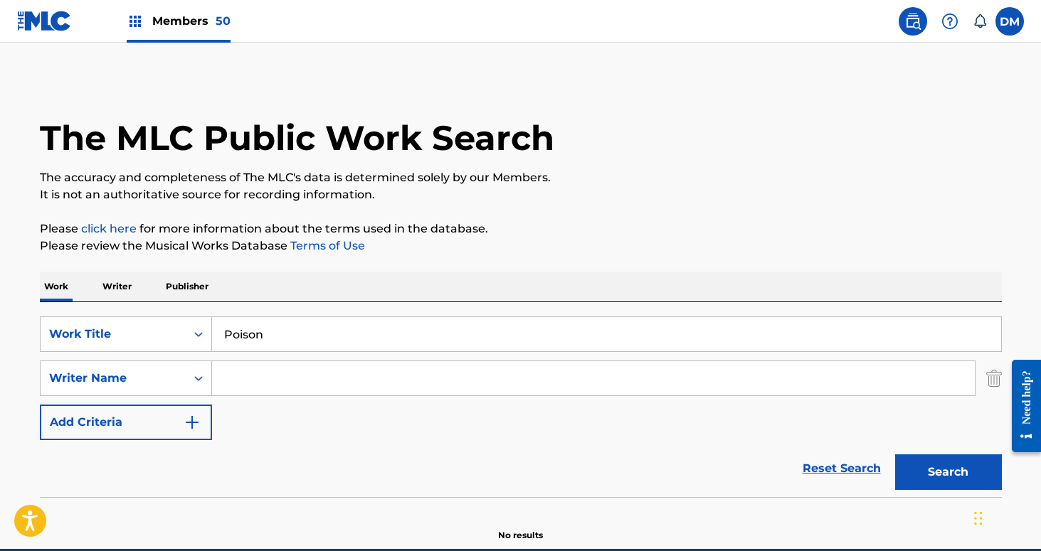
click at [935, 475] on button "Search" at bounding box center [948, 473] width 107 height 36
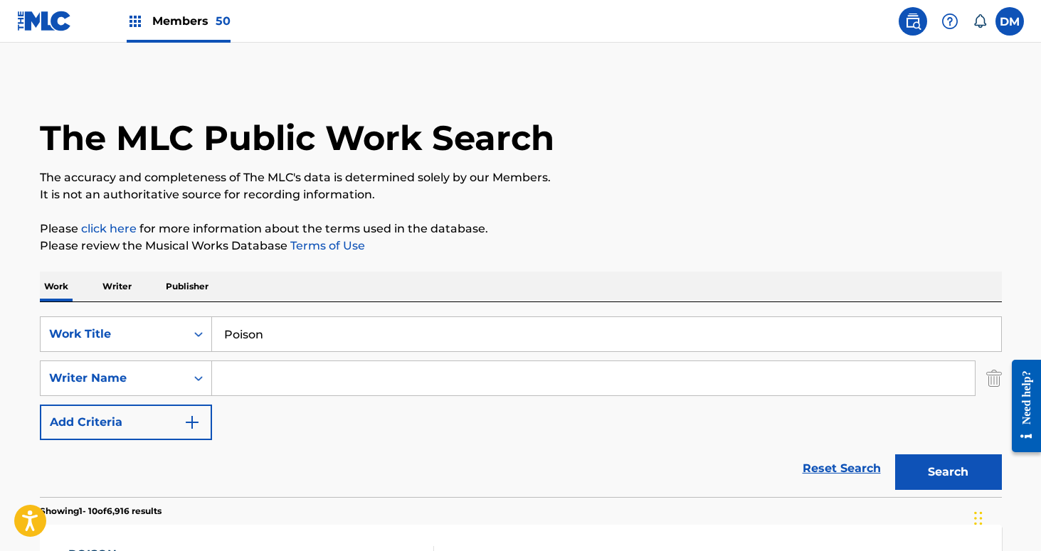
click at [357, 371] on input "Search Form" at bounding box center [593, 378] width 763 height 34
type input "symposium"
click at [895, 455] on button "Search" at bounding box center [948, 473] width 107 height 36
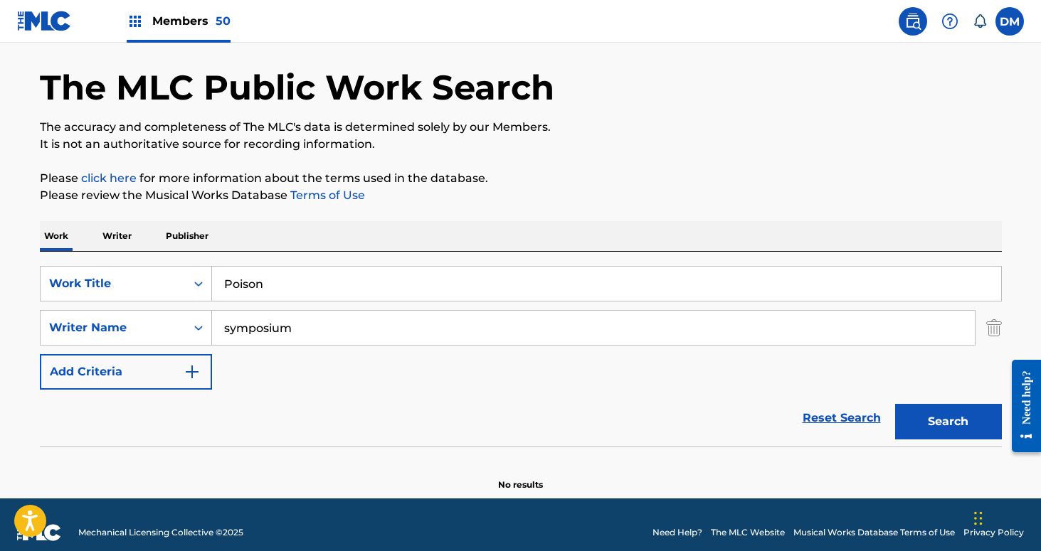
scroll to position [66, 0]
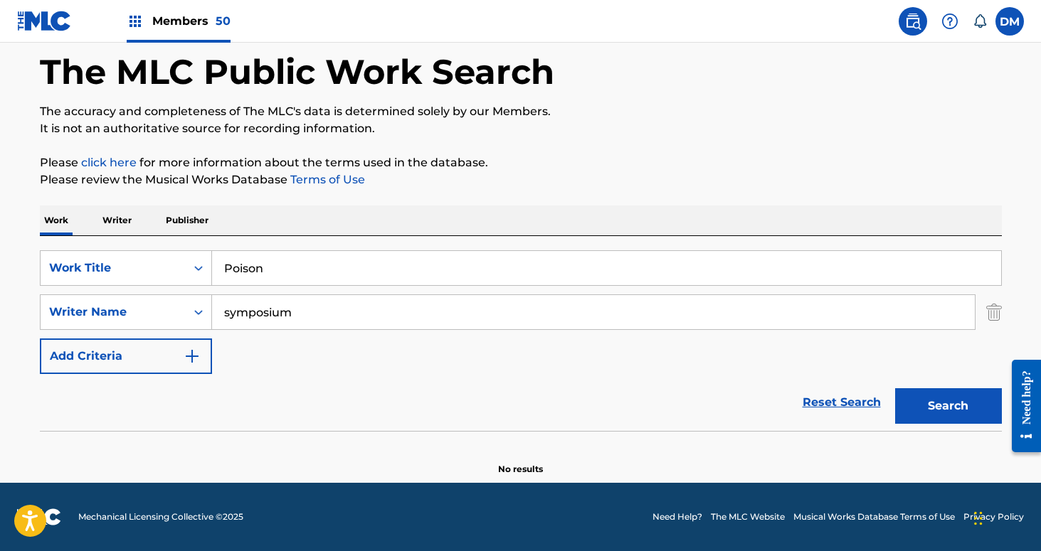
click at [293, 309] on input "symposium" at bounding box center [593, 312] width 763 height 34
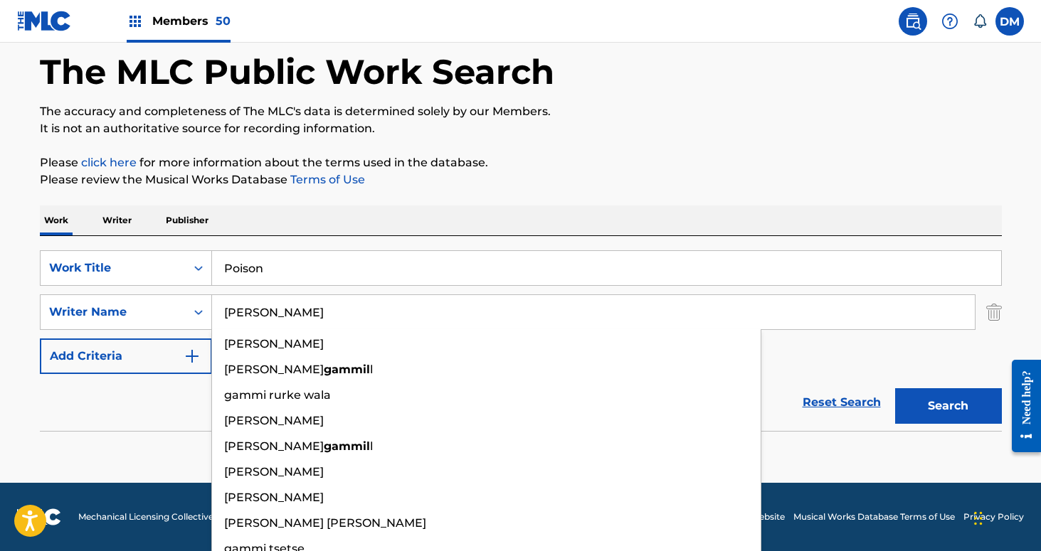
type input "[PERSON_NAME]"
click at [895, 388] on button "Search" at bounding box center [948, 406] width 107 height 36
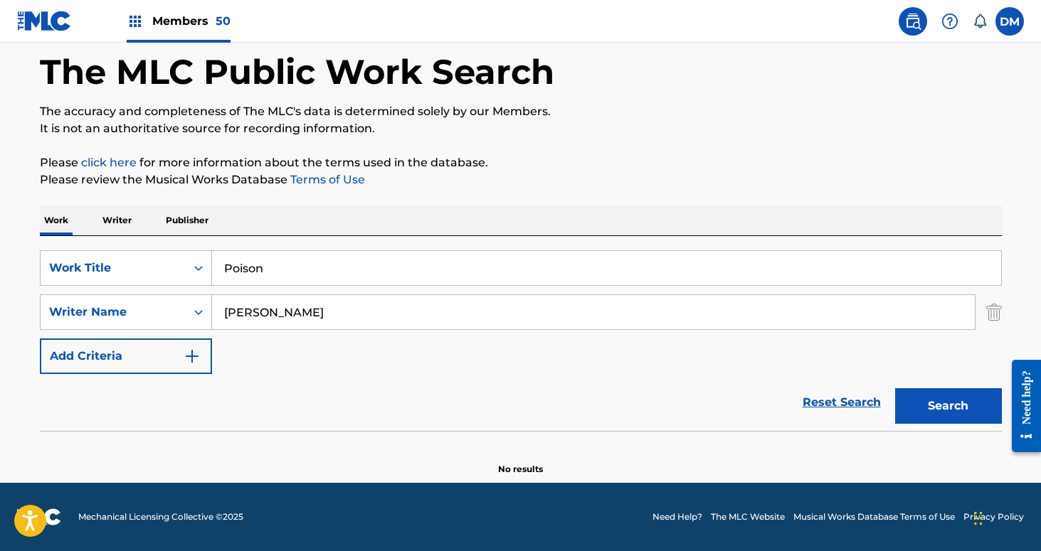
click at [304, 301] on input "[PERSON_NAME]" at bounding box center [593, 312] width 763 height 34
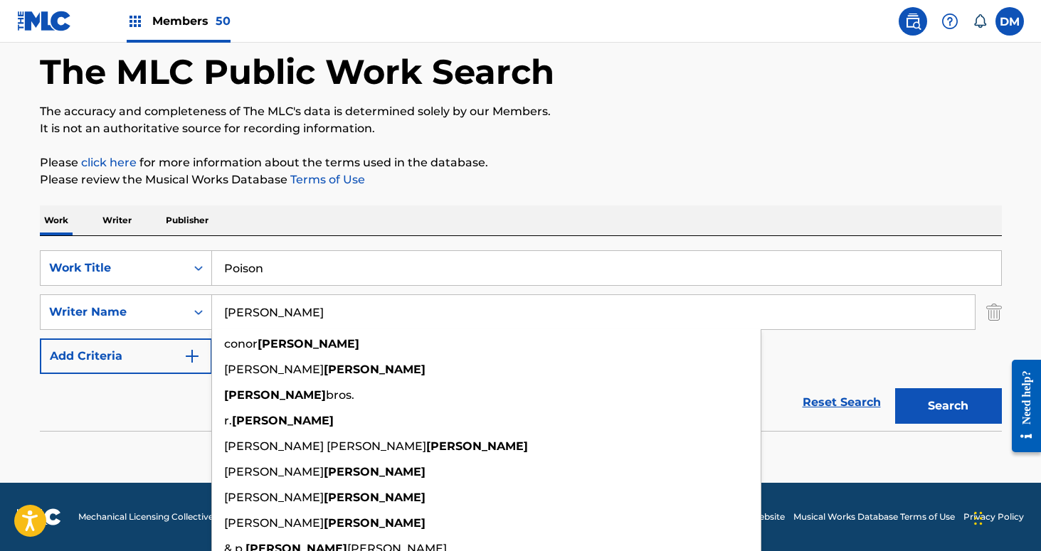
click at [895, 388] on button "Search" at bounding box center [948, 406] width 107 height 36
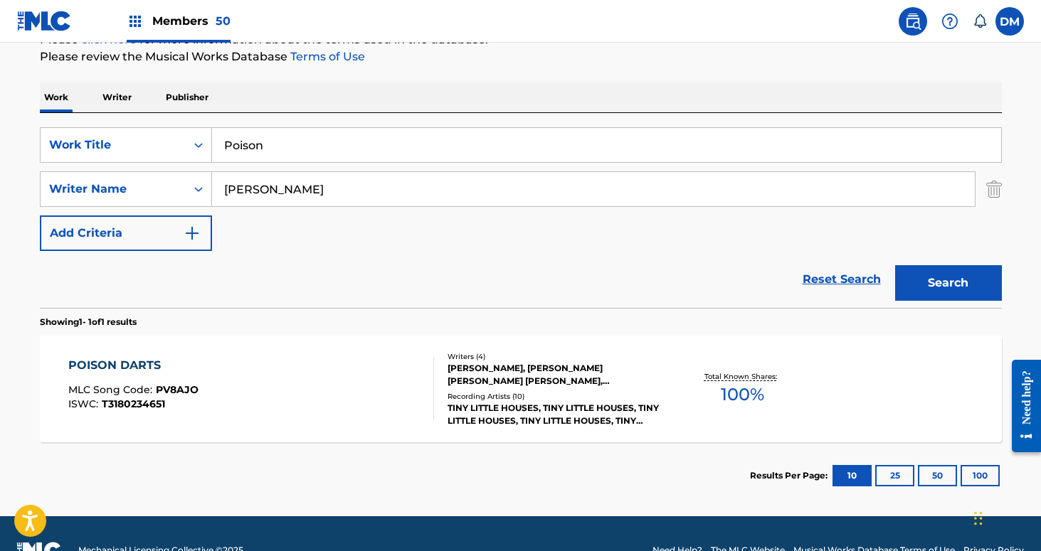
scroll to position [179, 0]
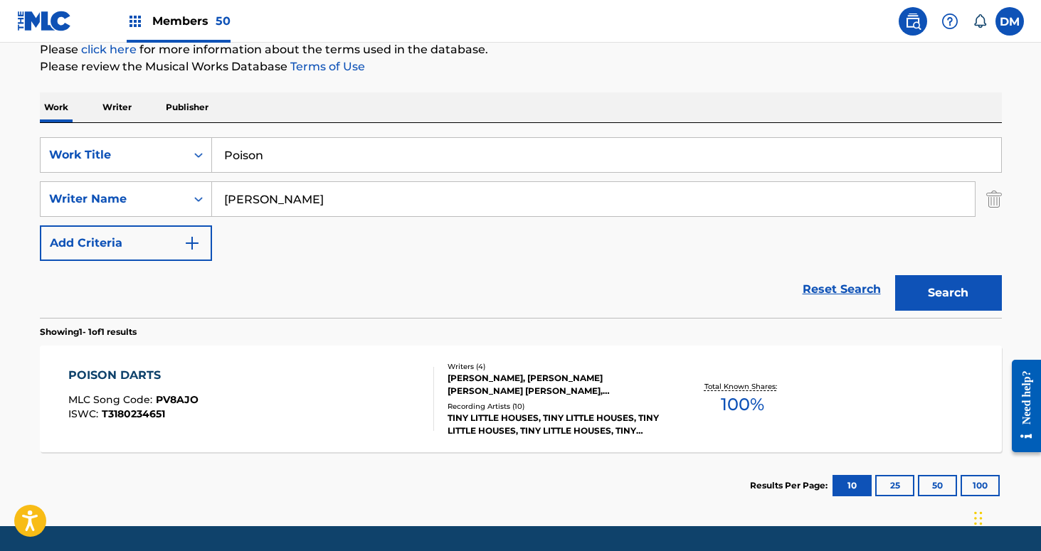
click at [285, 208] on input "[PERSON_NAME]" at bounding box center [593, 199] width 763 height 34
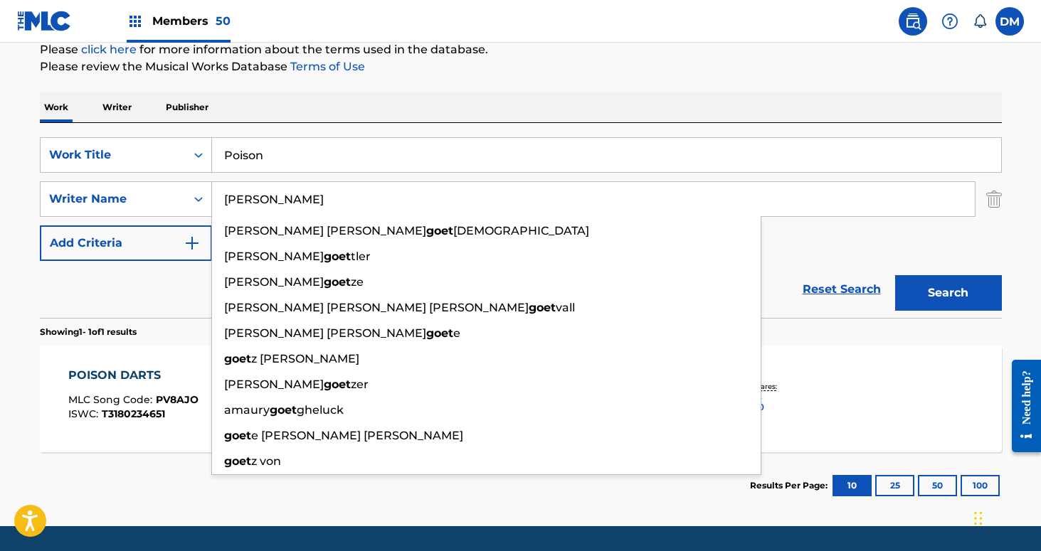
type input "[PERSON_NAME]"
click at [895, 275] on button "Search" at bounding box center [948, 293] width 107 height 36
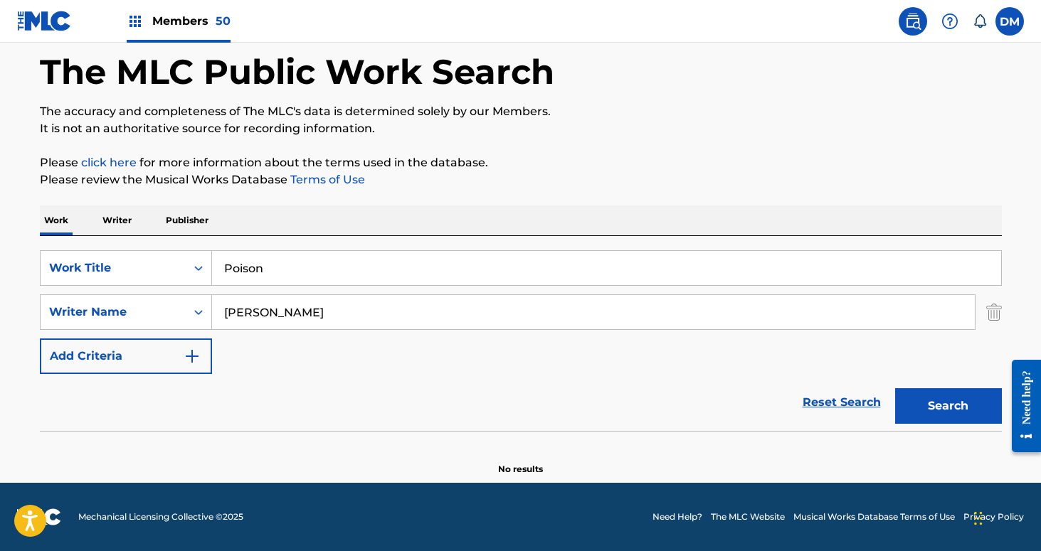
scroll to position [66, 0]
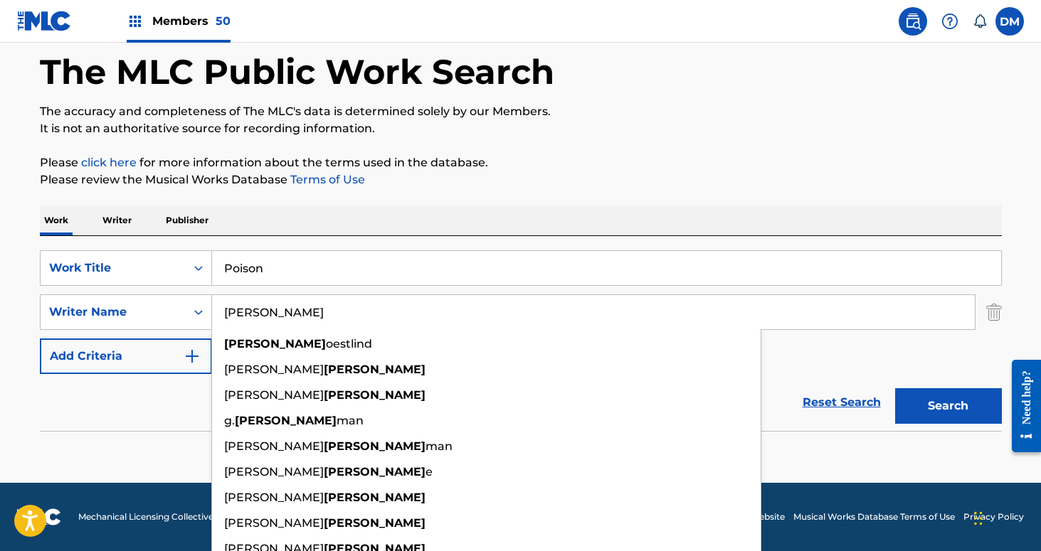
click at [268, 319] on input "[PERSON_NAME]" at bounding box center [593, 312] width 763 height 34
click at [293, 264] on input "Poison" at bounding box center [606, 268] width 789 height 34
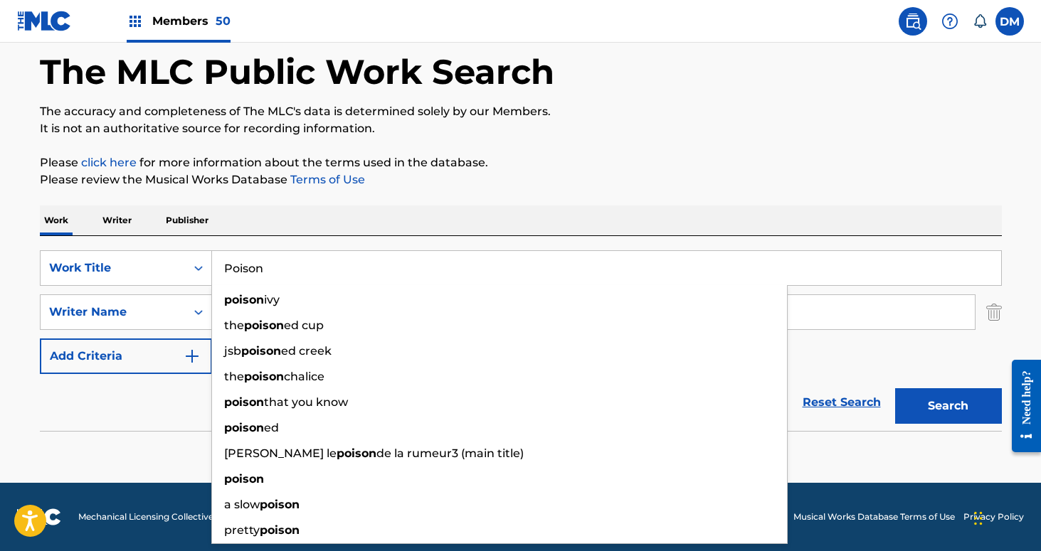
click at [293, 264] on input "Poison" at bounding box center [606, 268] width 789 height 34
